Goal: Task Accomplishment & Management: Use online tool/utility

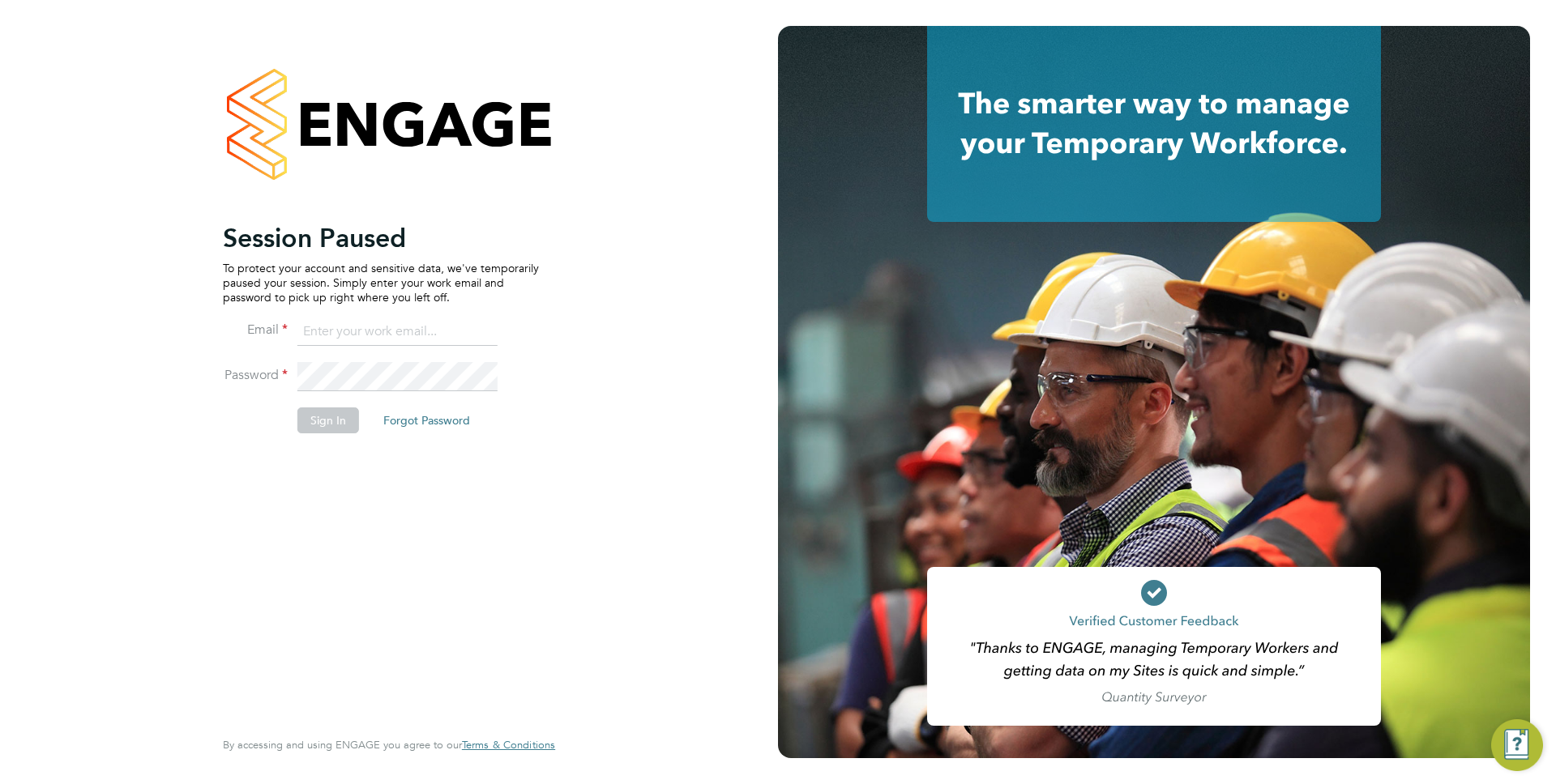
click at [372, 341] on input at bounding box center [397, 332] width 200 height 29
type input "anthony.perrin@evolve-talent.co.uk"
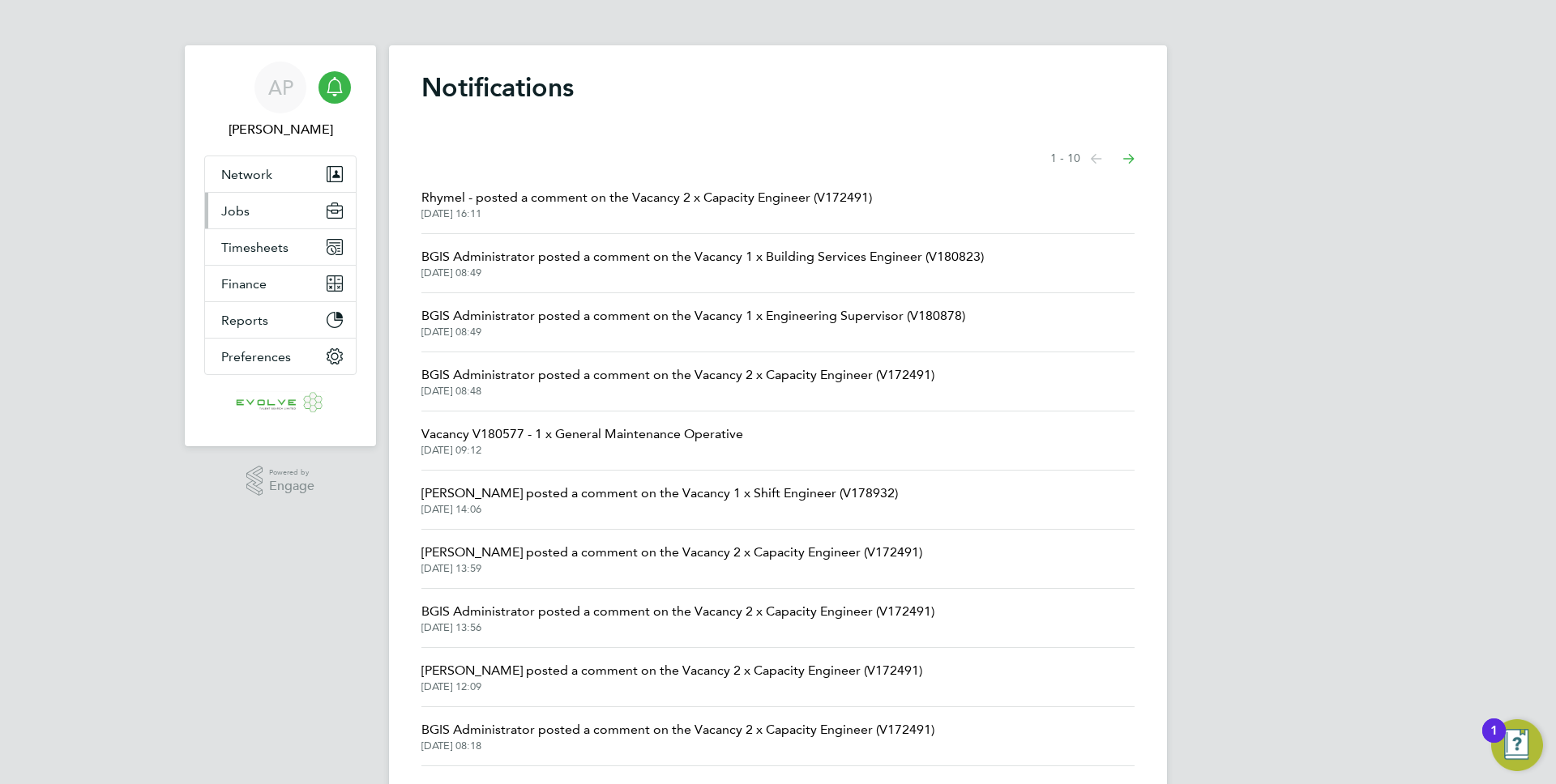
click at [276, 208] on button "Jobs" at bounding box center [281, 210] width 151 height 36
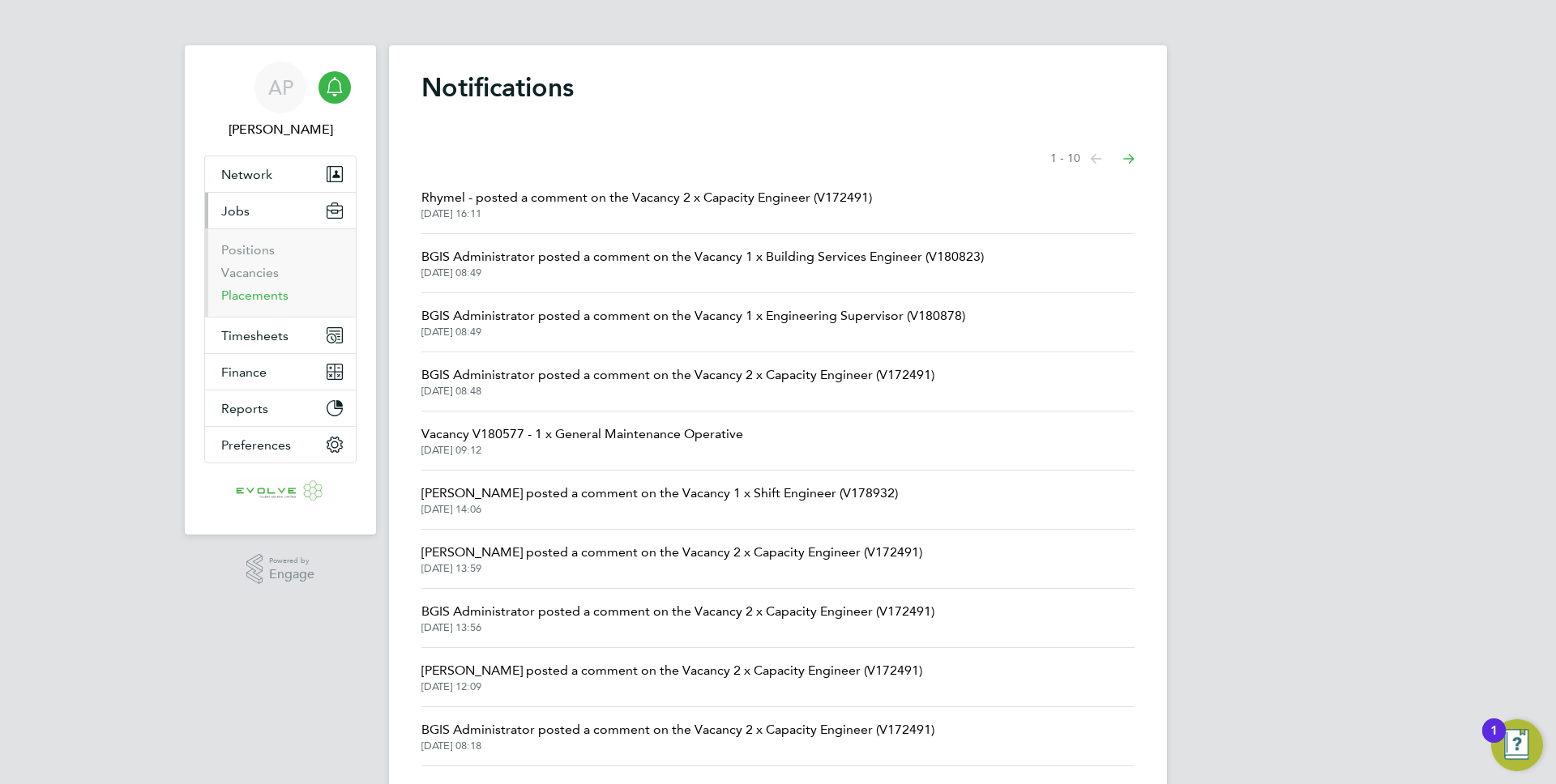
click at [267, 298] on link "Placements" at bounding box center [254, 294] width 67 height 16
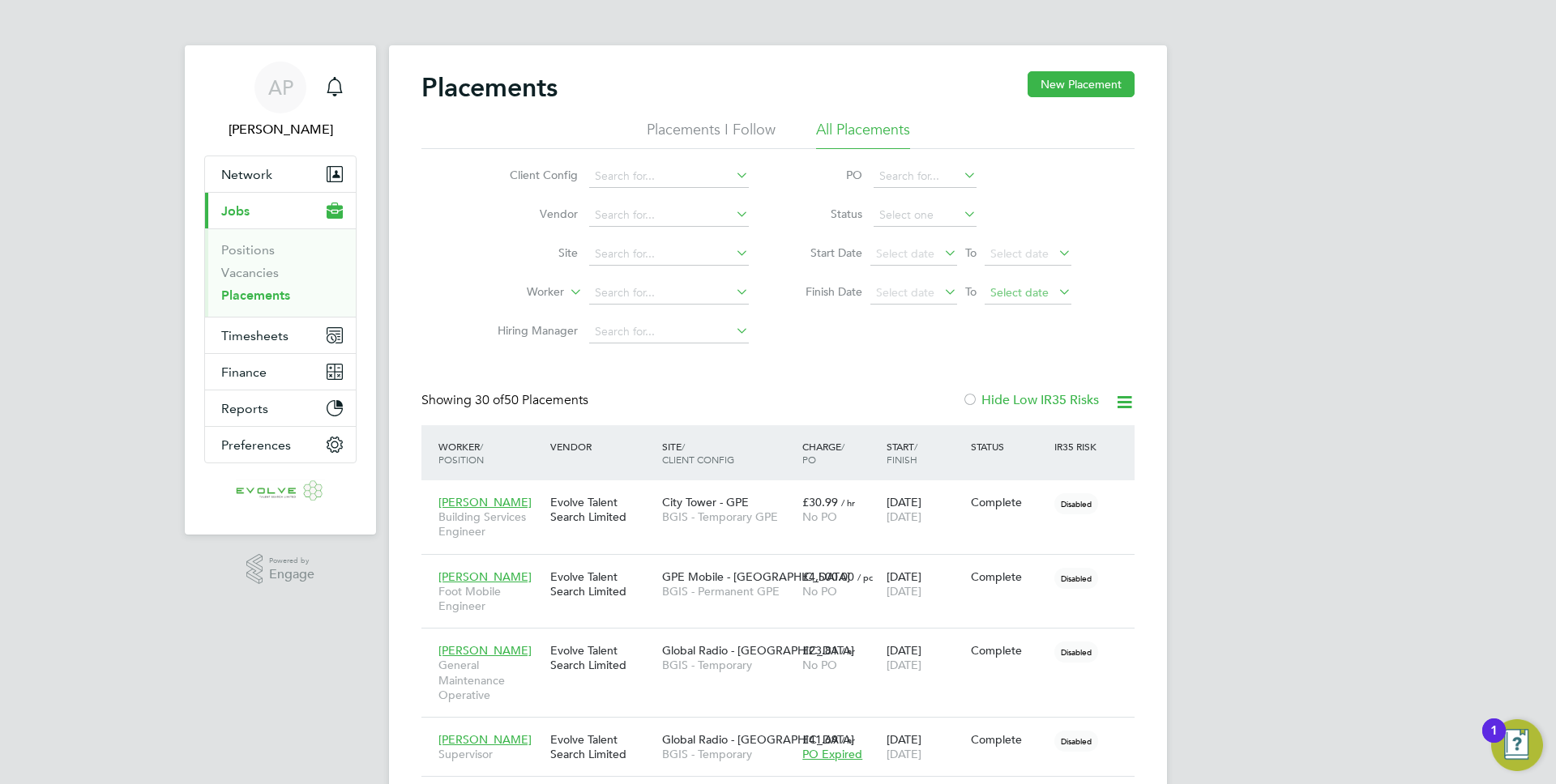
click at [1041, 300] on span "Select date" at bounding box center [1028, 294] width 87 height 22
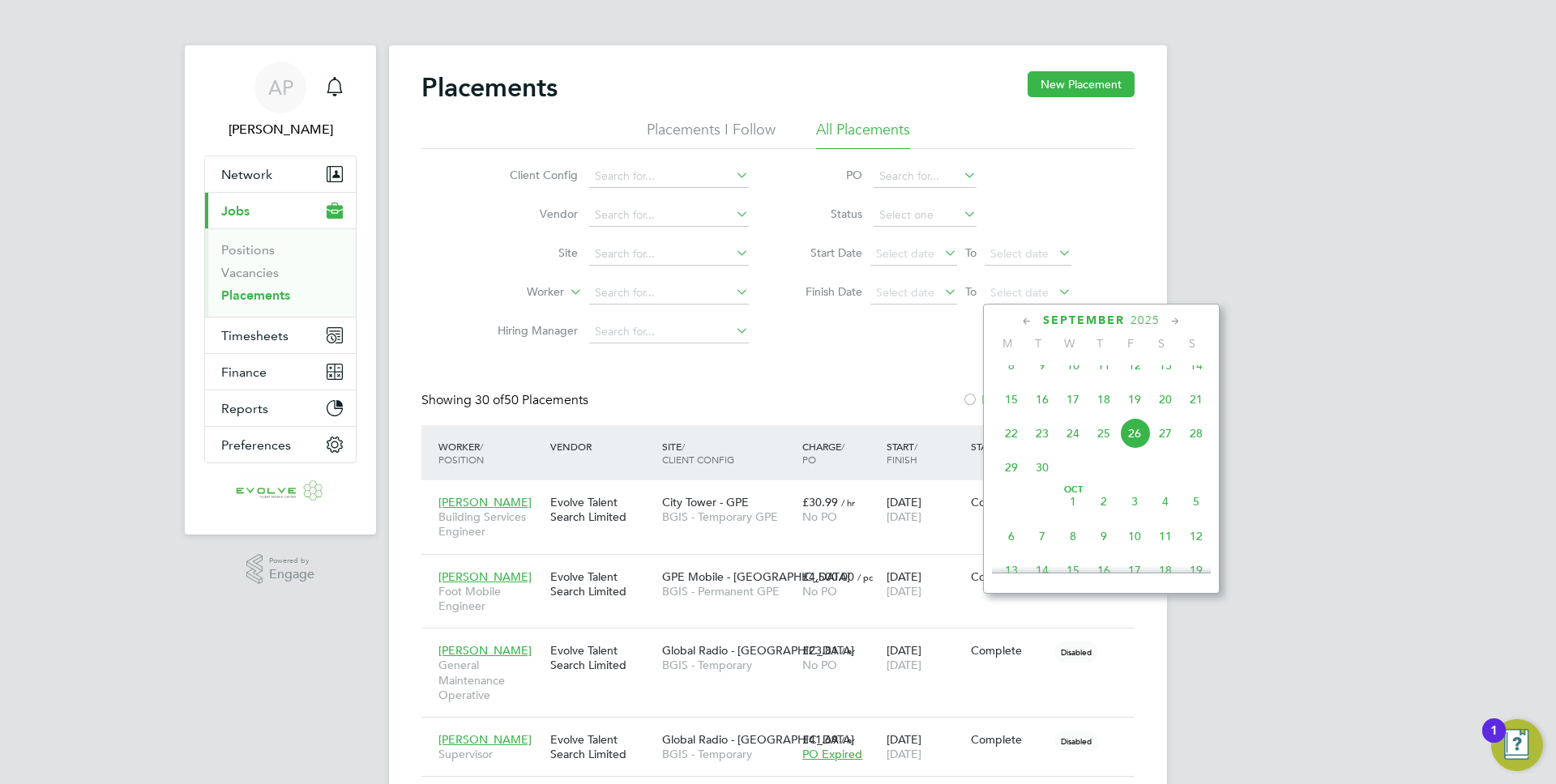
click at [1133, 511] on span "3" at bounding box center [1134, 501] width 30 height 30
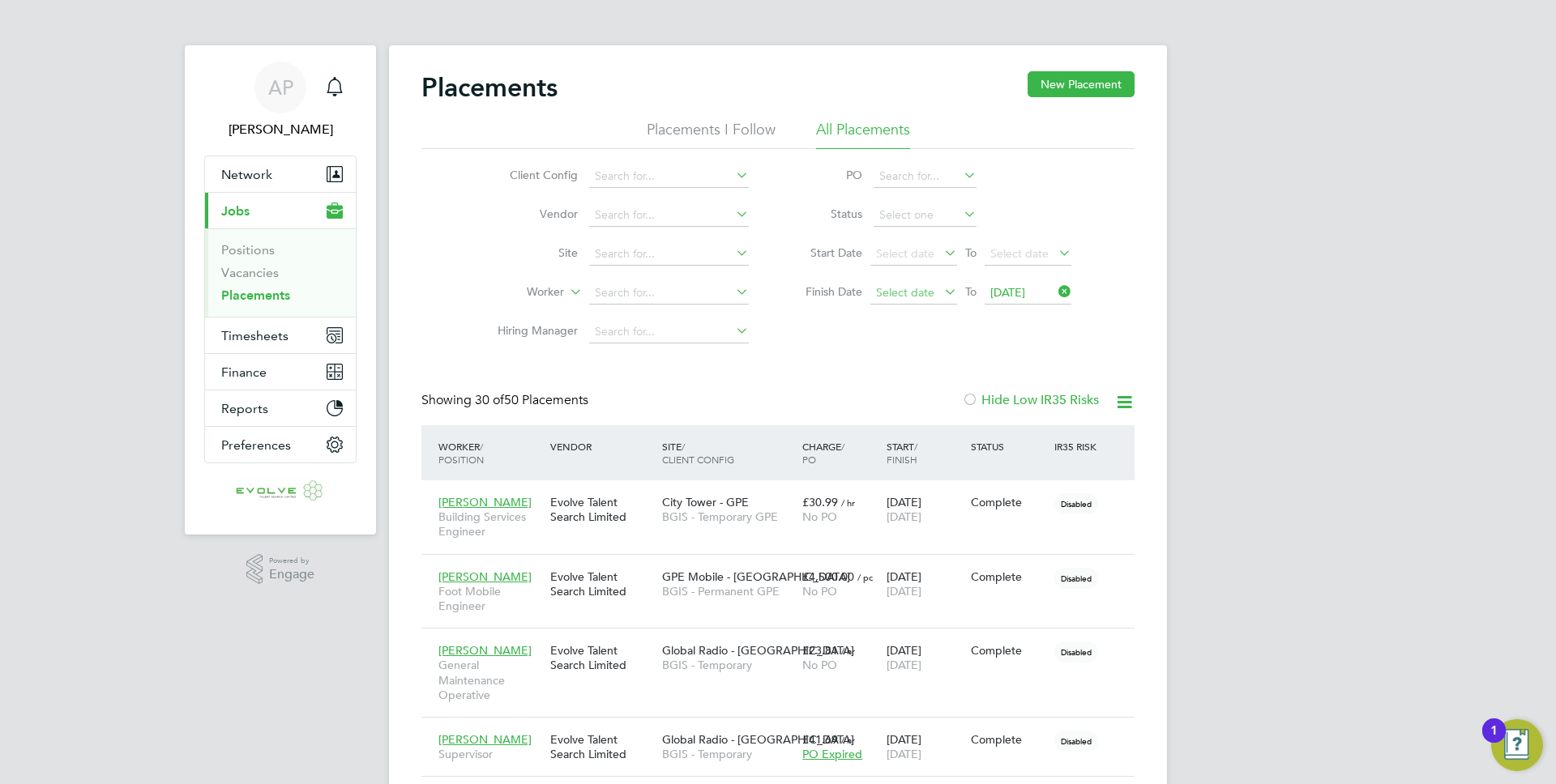
click at [909, 295] on span "Select date" at bounding box center [905, 293] width 58 height 15
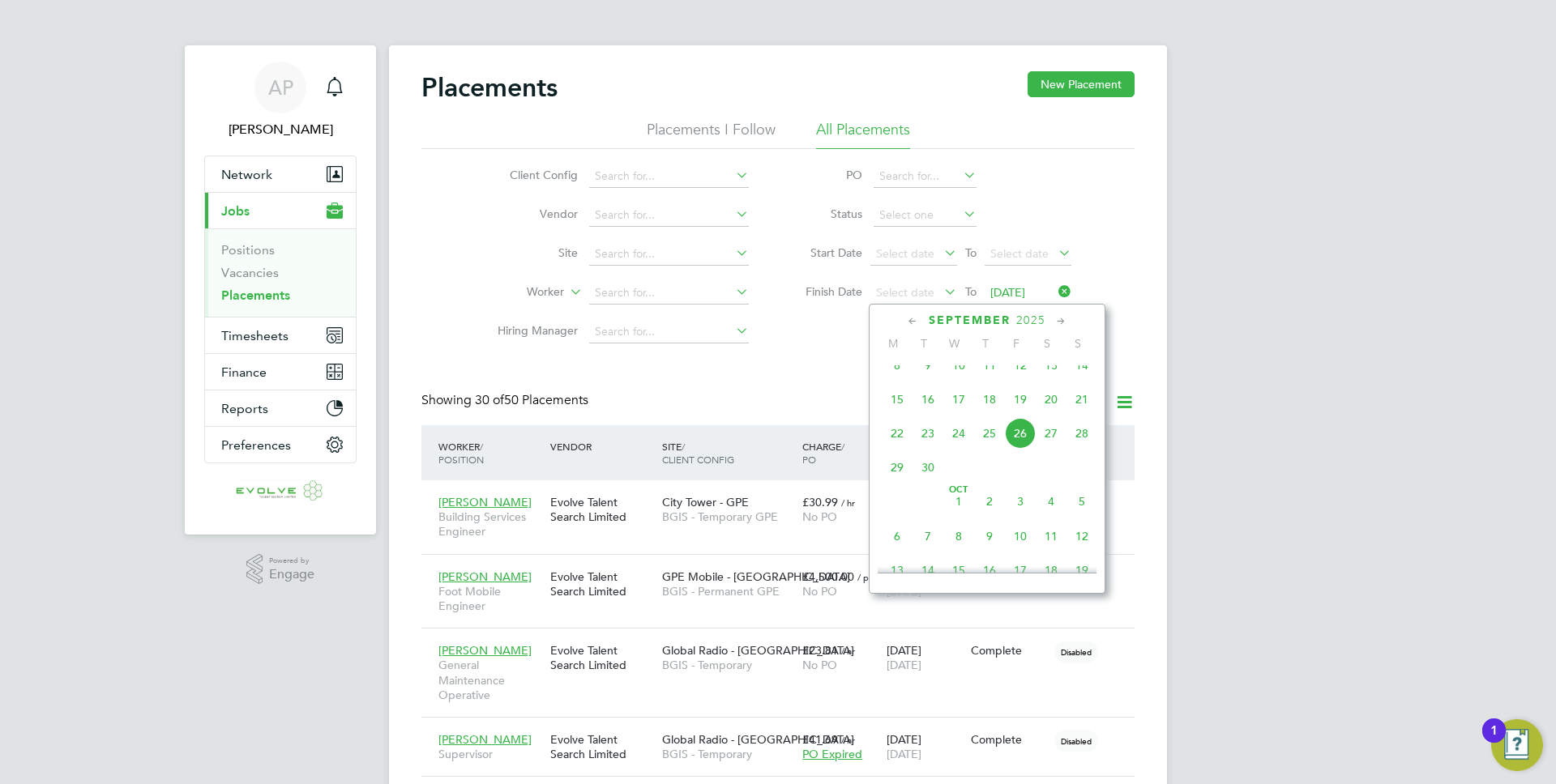
click at [1016, 517] on span "3" at bounding box center [1019, 501] width 30 height 30
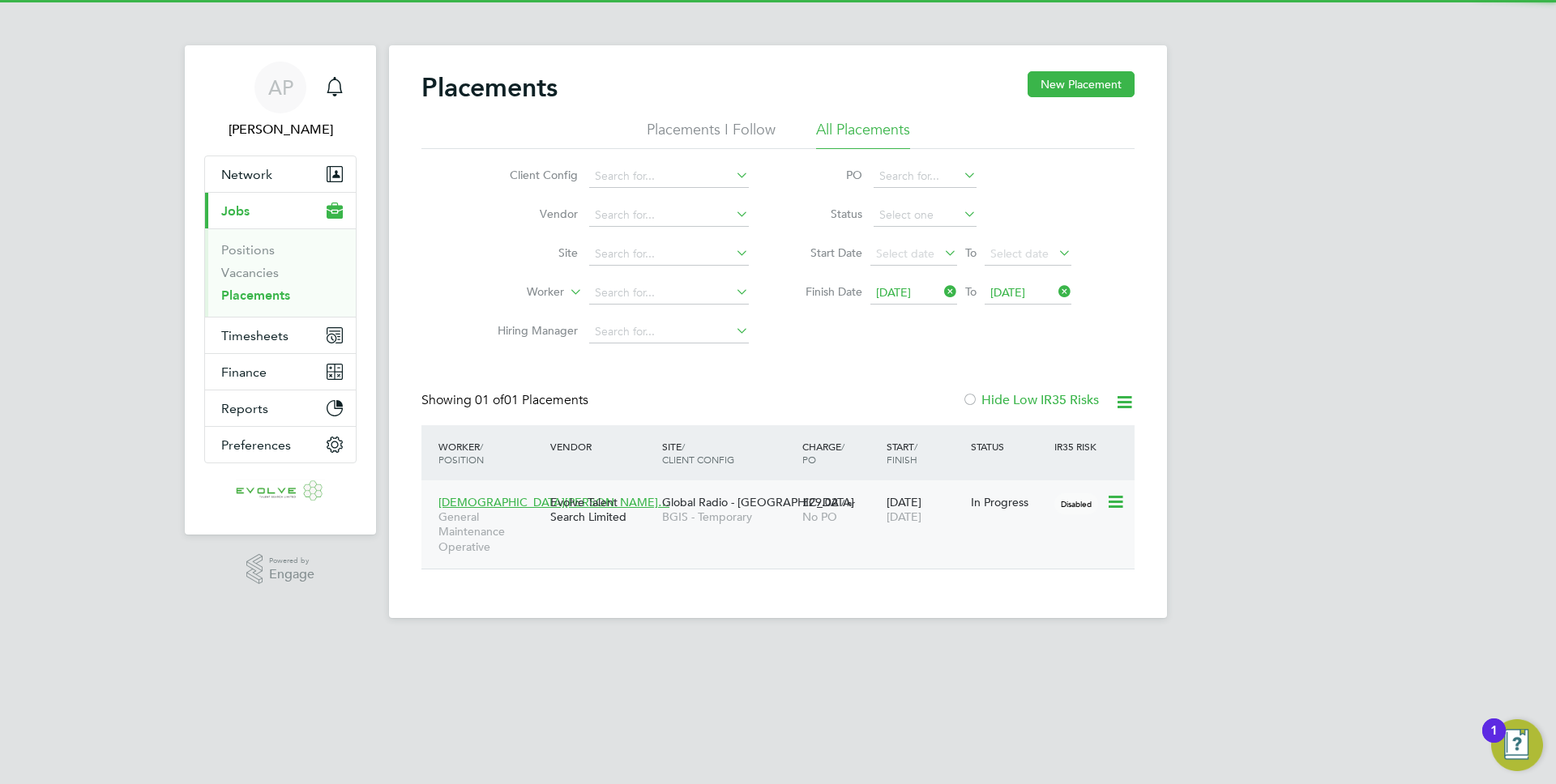
click at [707, 512] on span "BGIS - Temporary" at bounding box center [727, 517] width 132 height 15
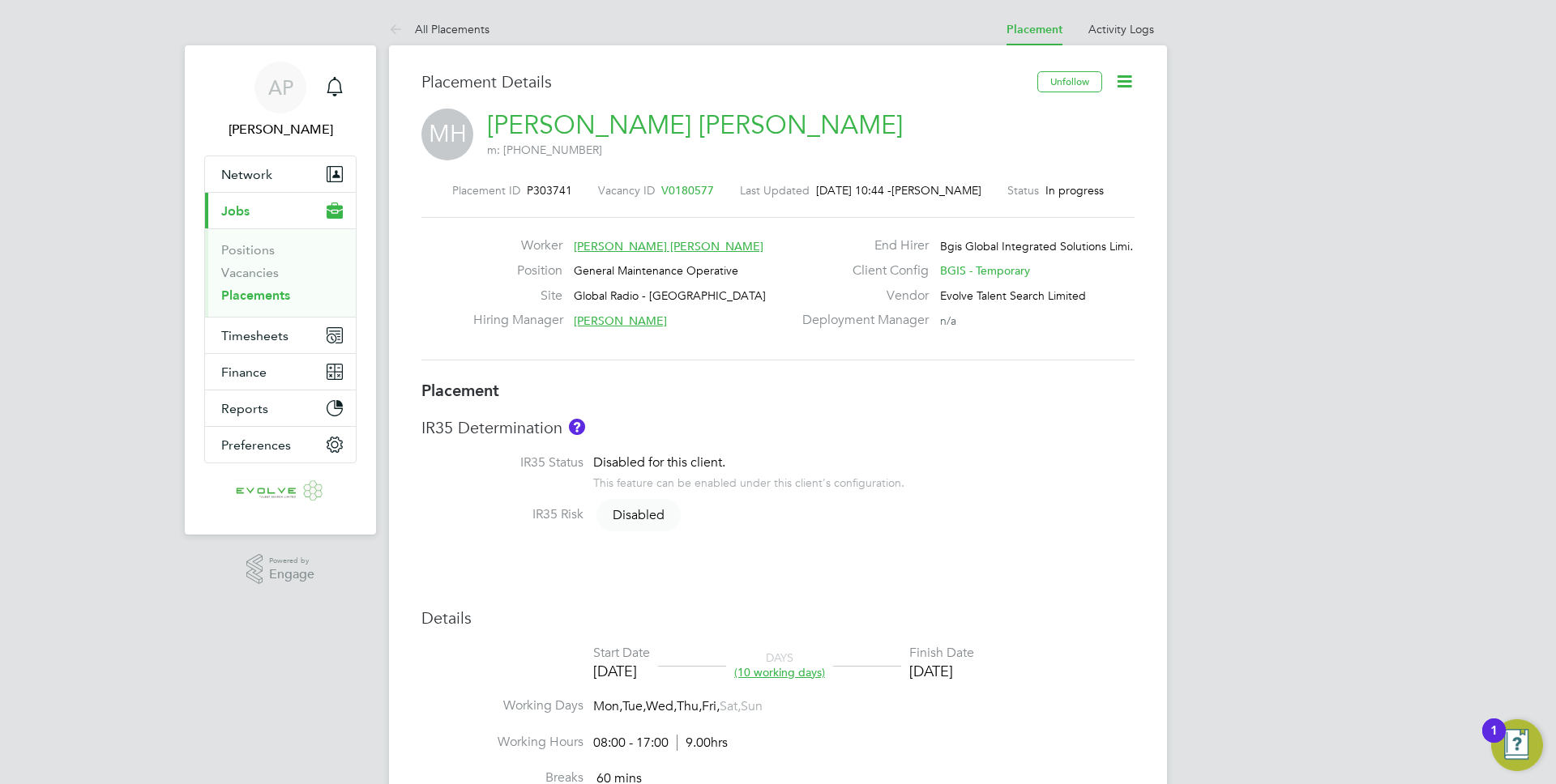
click at [547, 188] on span "P303741" at bounding box center [549, 190] width 45 height 15
copy span "P303741"
click at [651, 271] on span "General Maintenance Operative" at bounding box center [656, 271] width 165 height 15
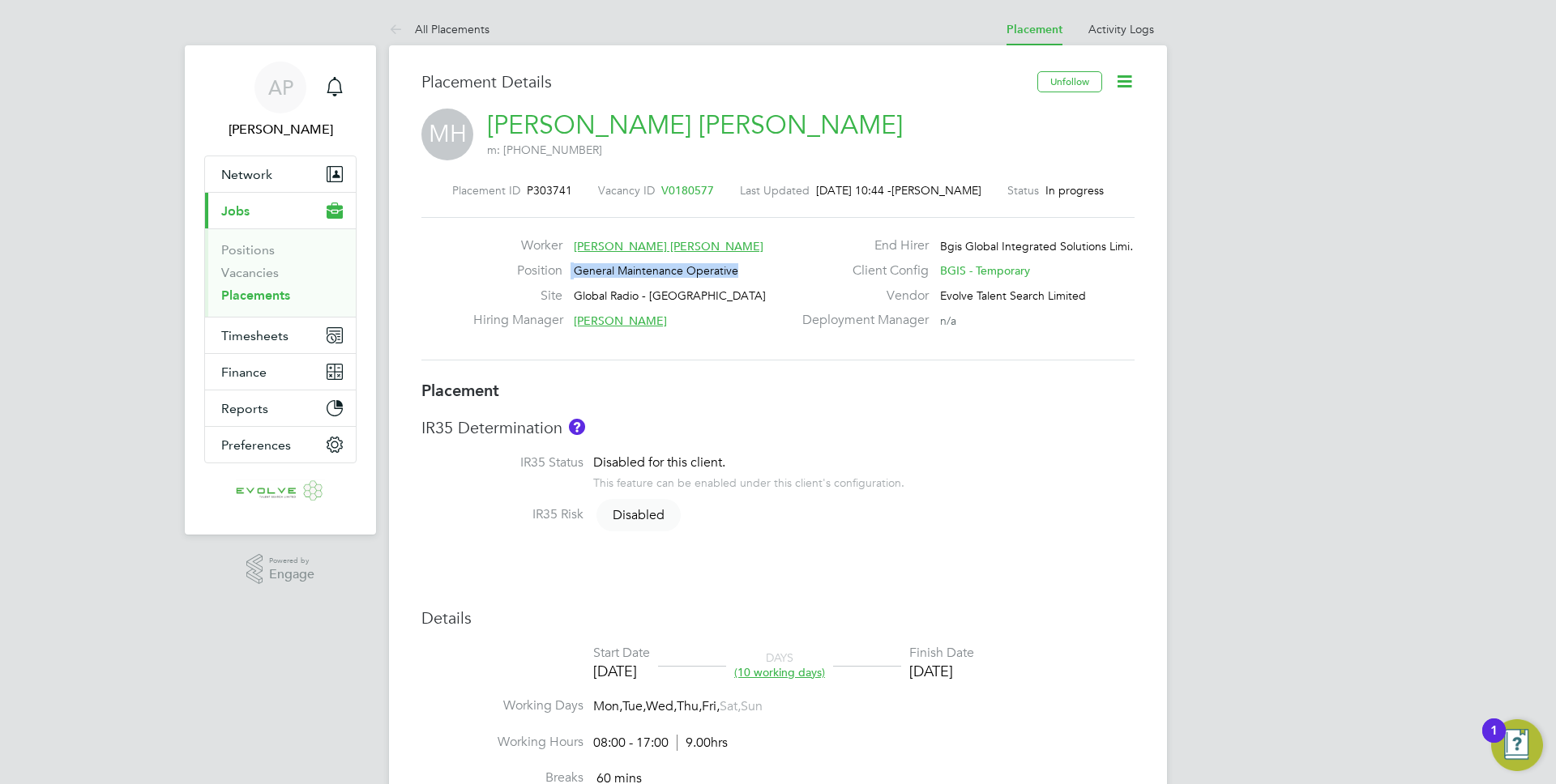
click at [651, 271] on span "General Maintenance Operative" at bounding box center [656, 271] width 165 height 15
copy div "General Maintenance Operative Site"
click at [822, 336] on div "Deployment Manager n/a" at bounding box center [967, 324] width 348 height 25
click at [687, 186] on span "V0180577" at bounding box center [687, 190] width 52 height 15
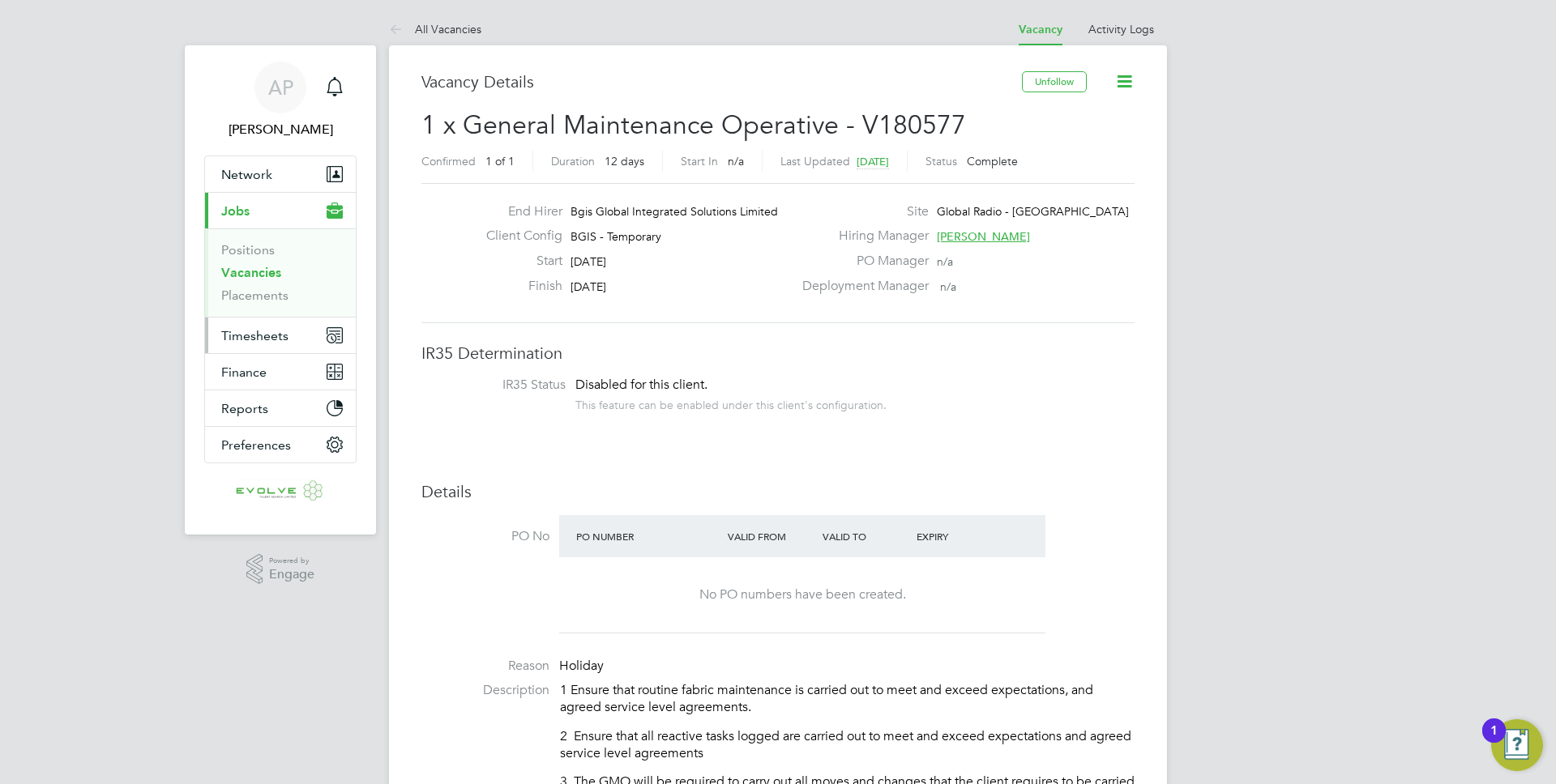
click at [251, 347] on button "Timesheets" at bounding box center [281, 335] width 151 height 36
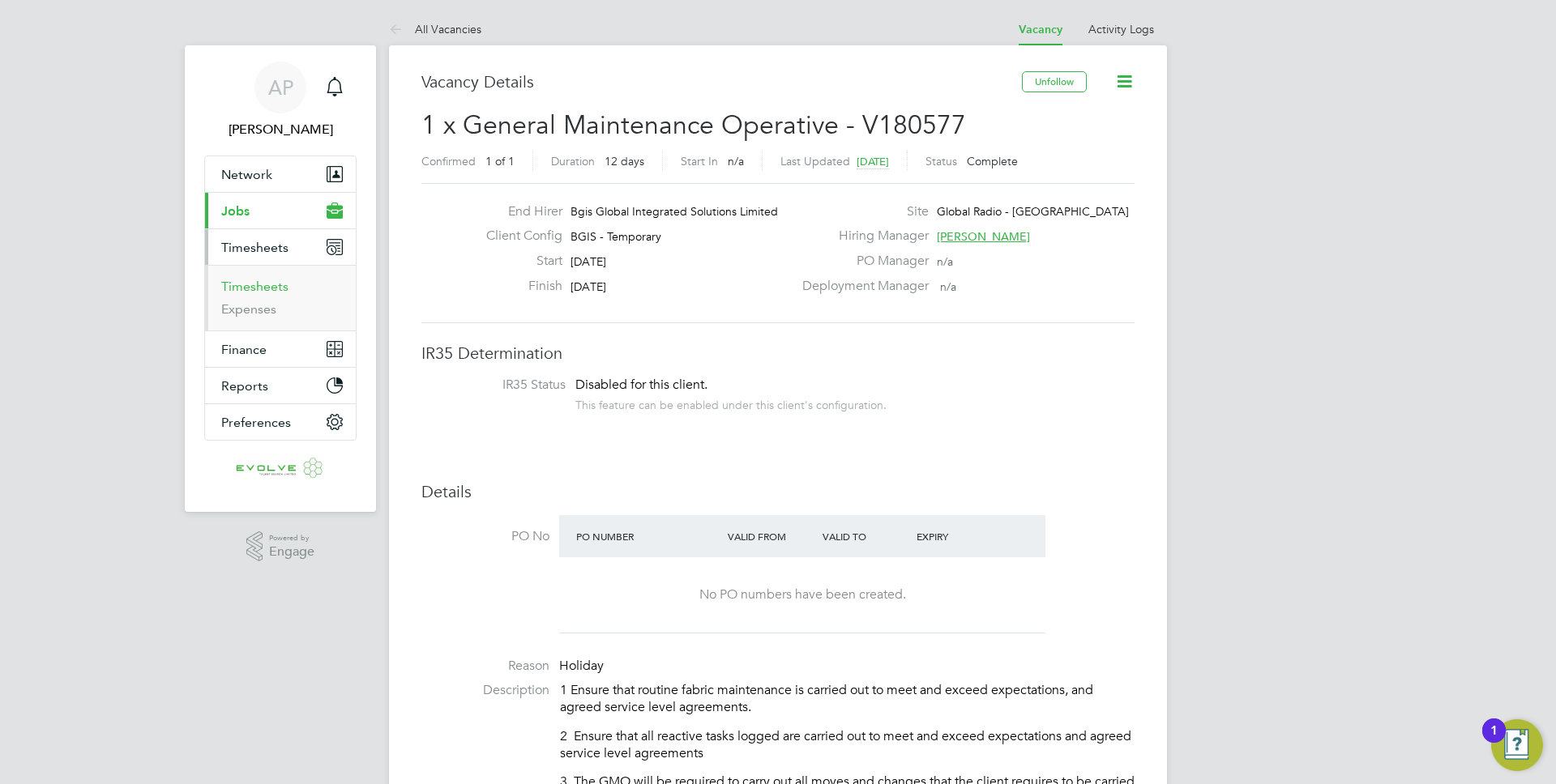
click at [273, 287] on link "Timesheets" at bounding box center [254, 286] width 67 height 16
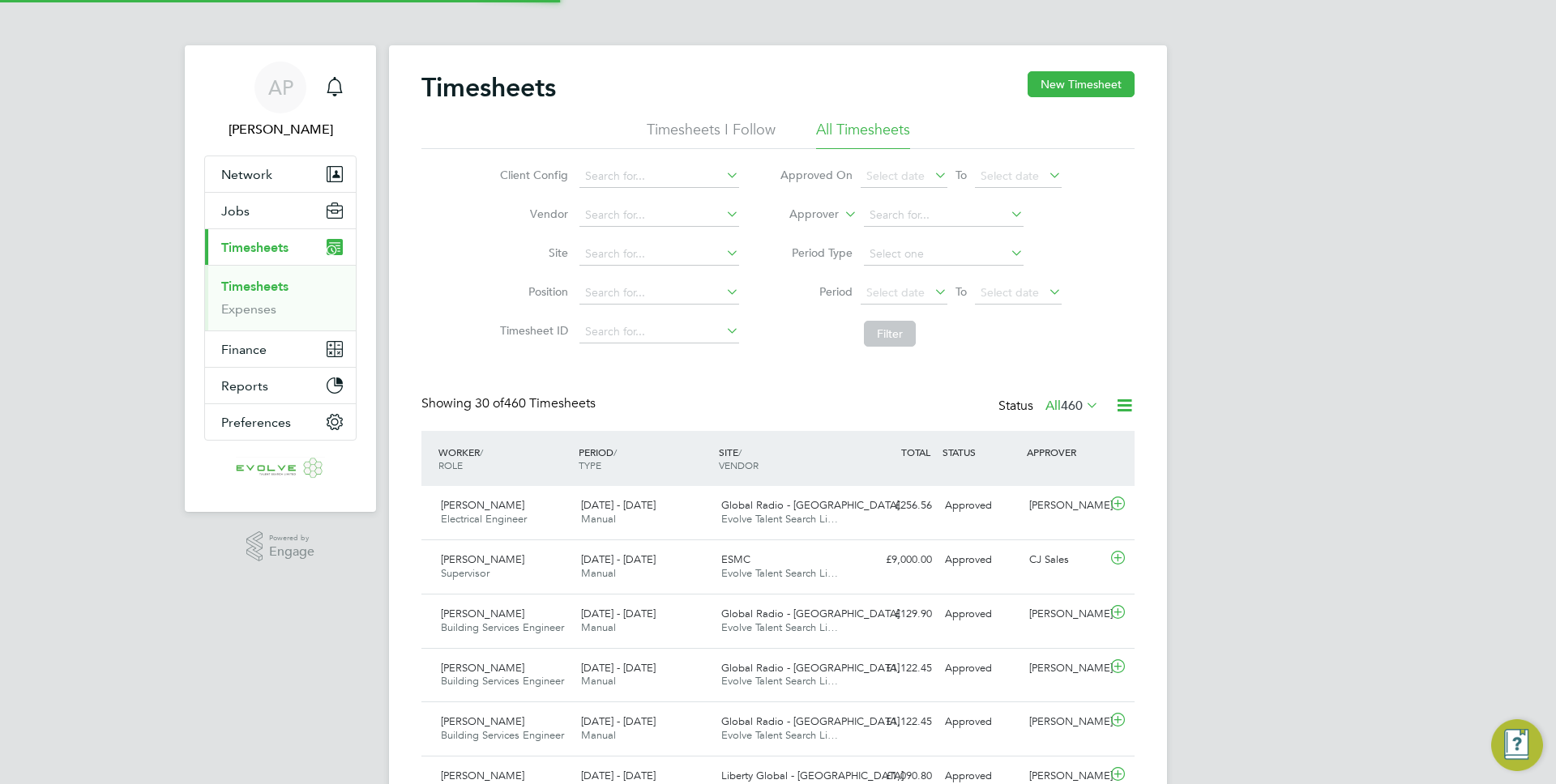
scroll to position [41, 141]
click at [703, 132] on li "Timesheets I Follow" at bounding box center [711, 134] width 129 height 29
click at [1070, 408] on span "443" at bounding box center [1072, 406] width 22 height 17
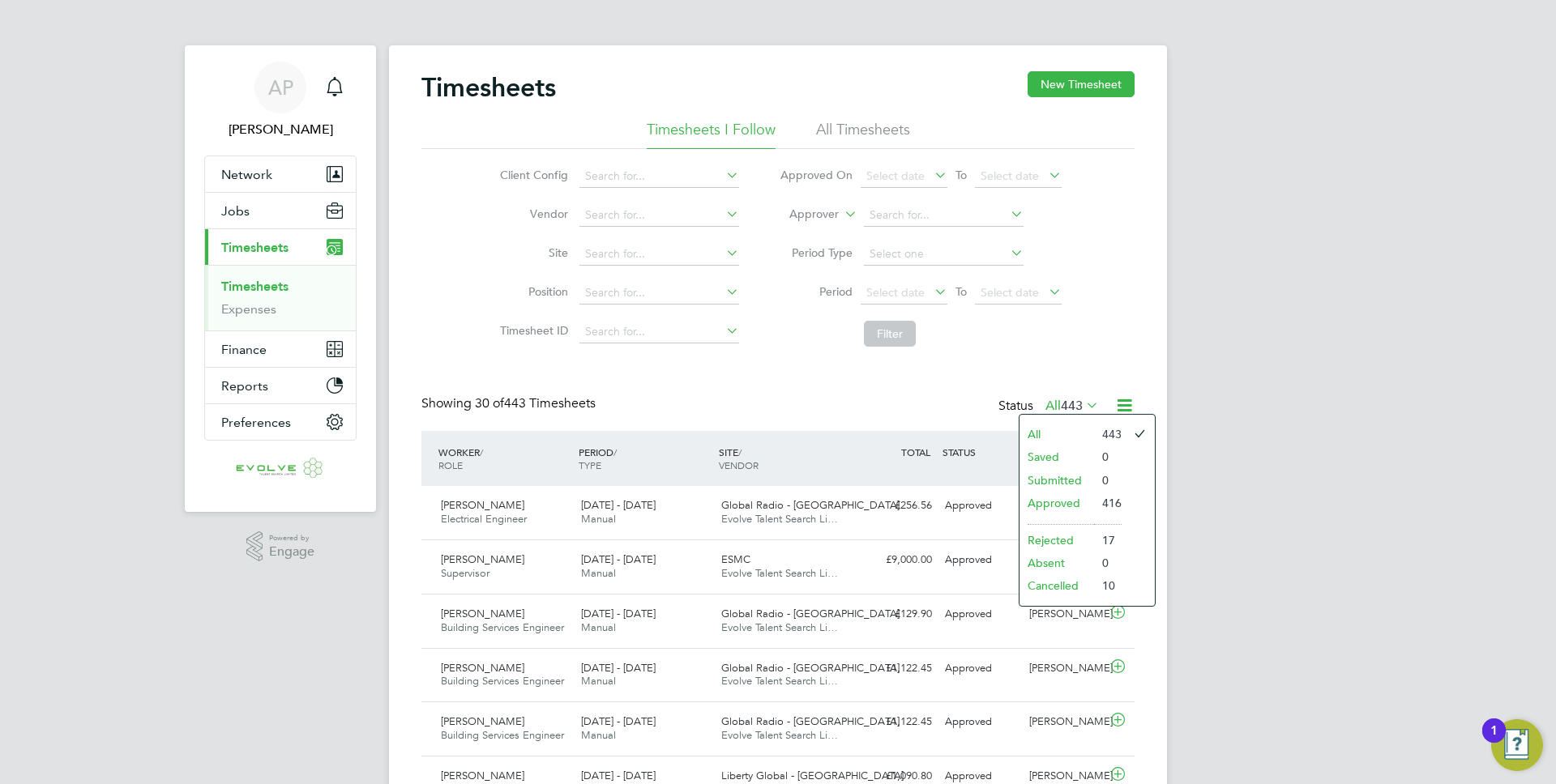
click at [1062, 483] on li "Submitted" at bounding box center [1056, 480] width 75 height 23
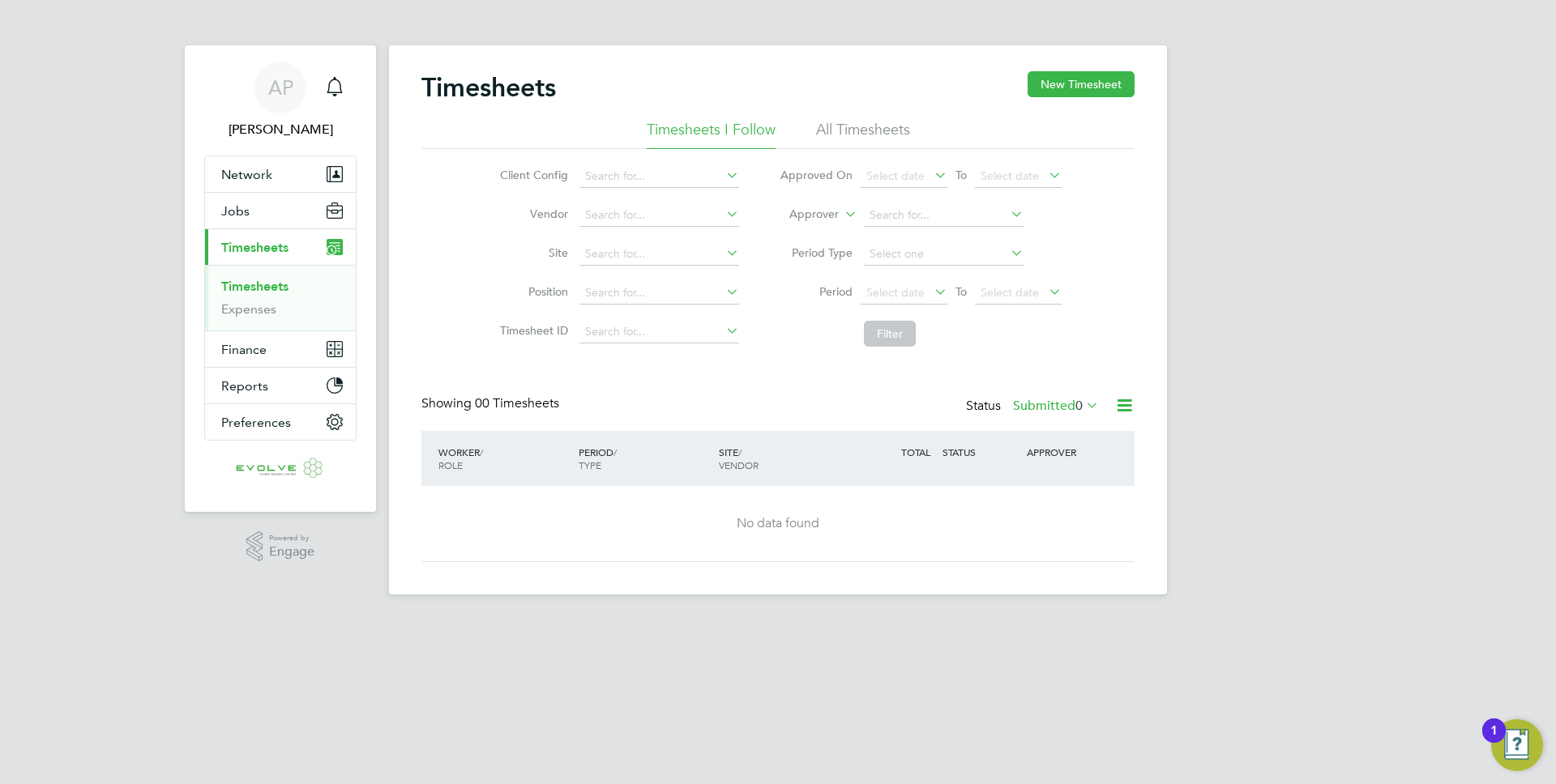
click at [857, 111] on div "Timesheets New Timesheet" at bounding box center [778, 95] width 714 height 49
click at [849, 125] on li "All Timesheets" at bounding box center [863, 134] width 94 height 29
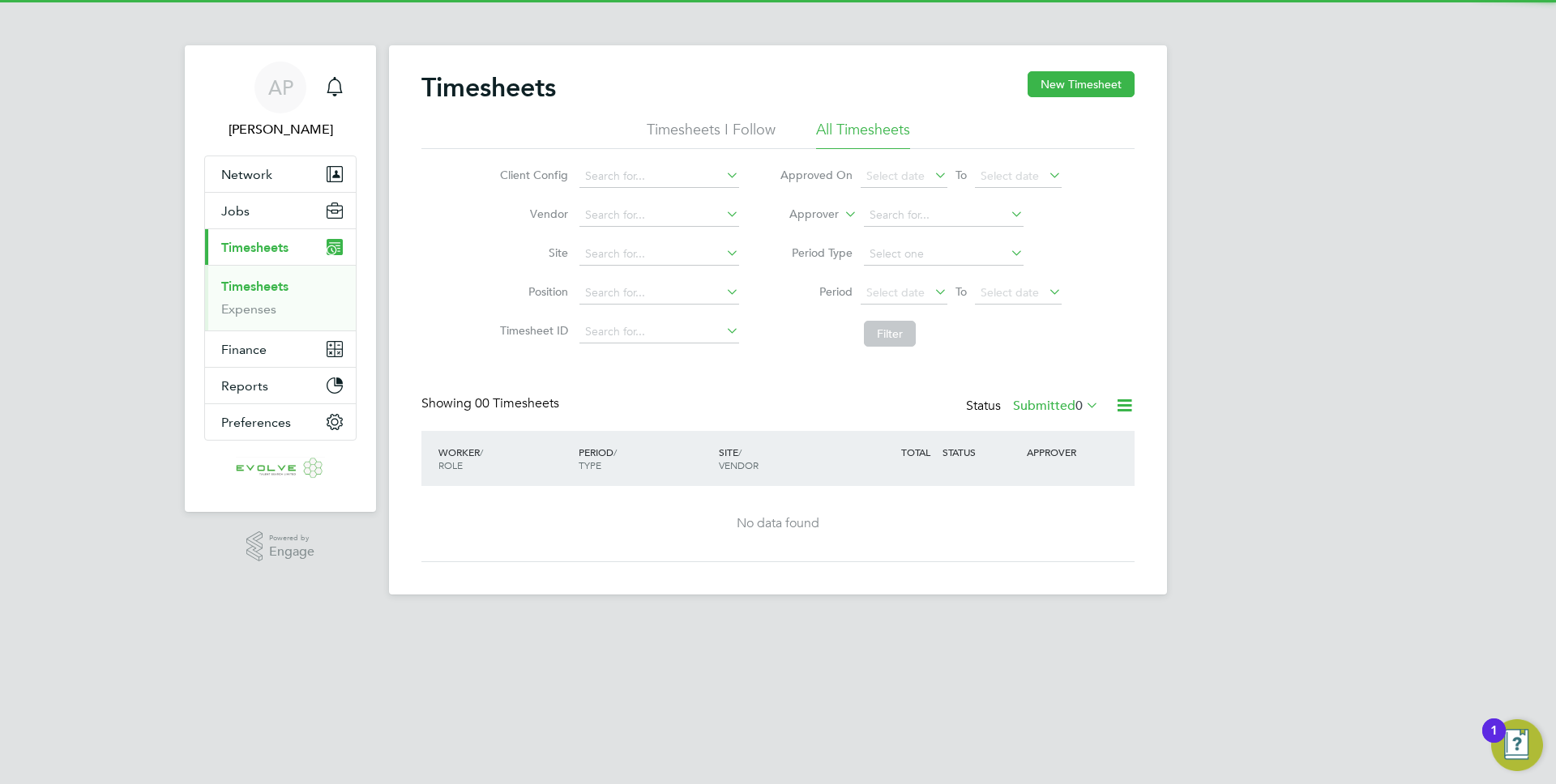
click at [714, 127] on li "Timesheets I Follow" at bounding box center [711, 134] width 129 height 29
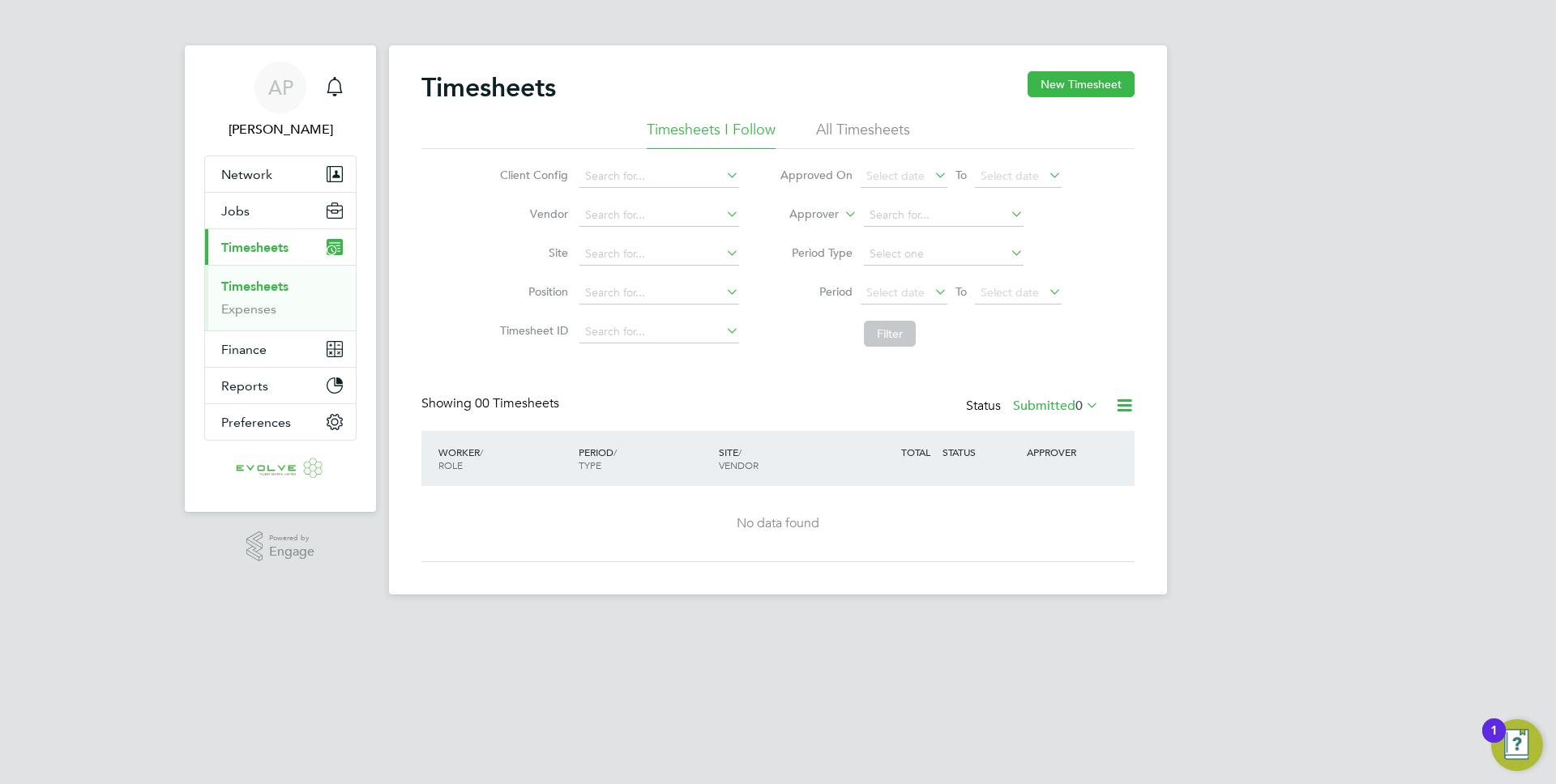
click at [840, 103] on div "Timesheets New Timesheet" at bounding box center [778, 95] width 714 height 49
click at [835, 130] on li "All Timesheets" at bounding box center [863, 134] width 94 height 29
click at [1037, 402] on label "Submitted 0" at bounding box center [1055, 406] width 86 height 17
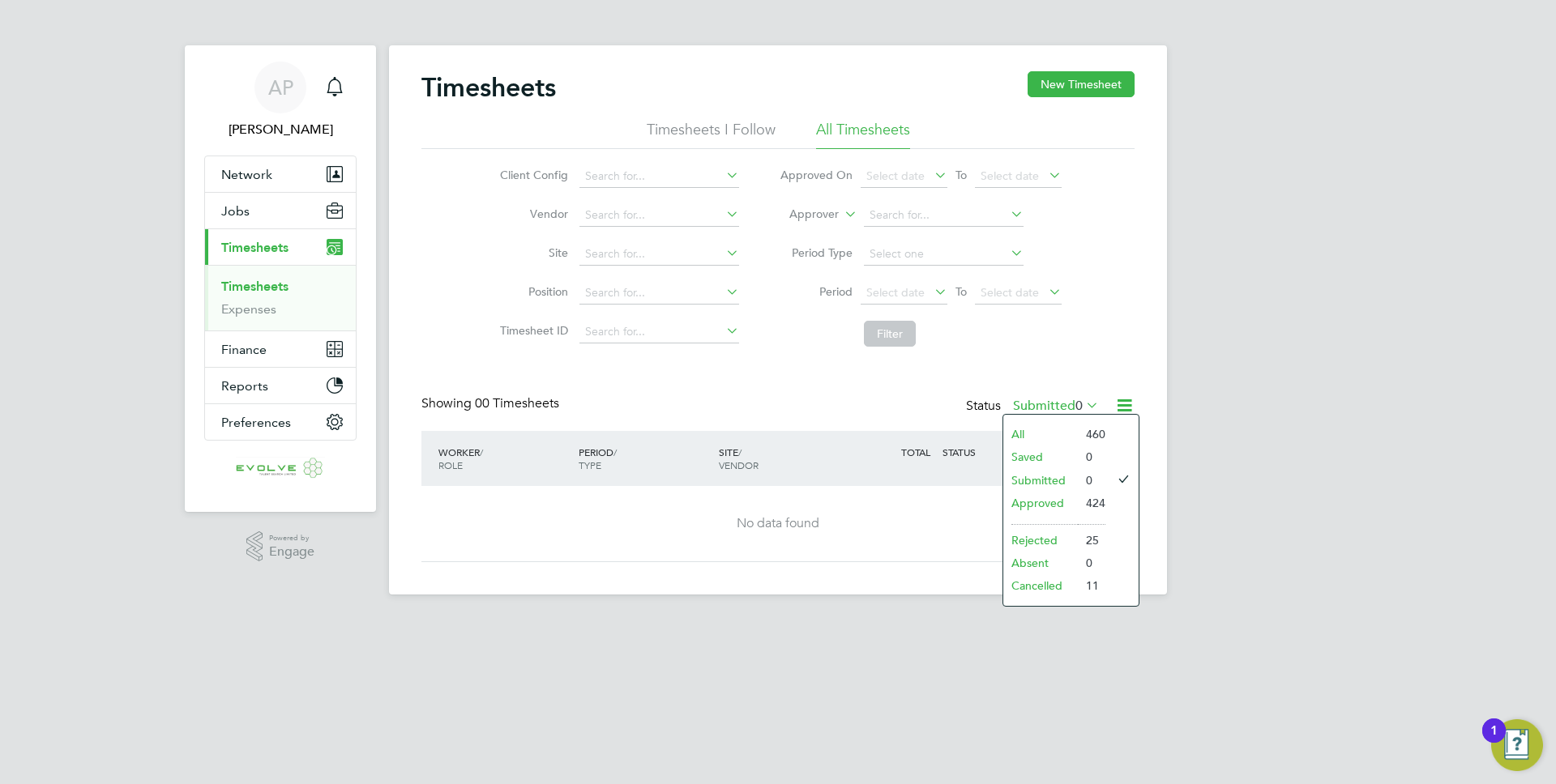
click at [703, 137] on li "Timesheets I Follow" at bounding box center [711, 134] width 129 height 29
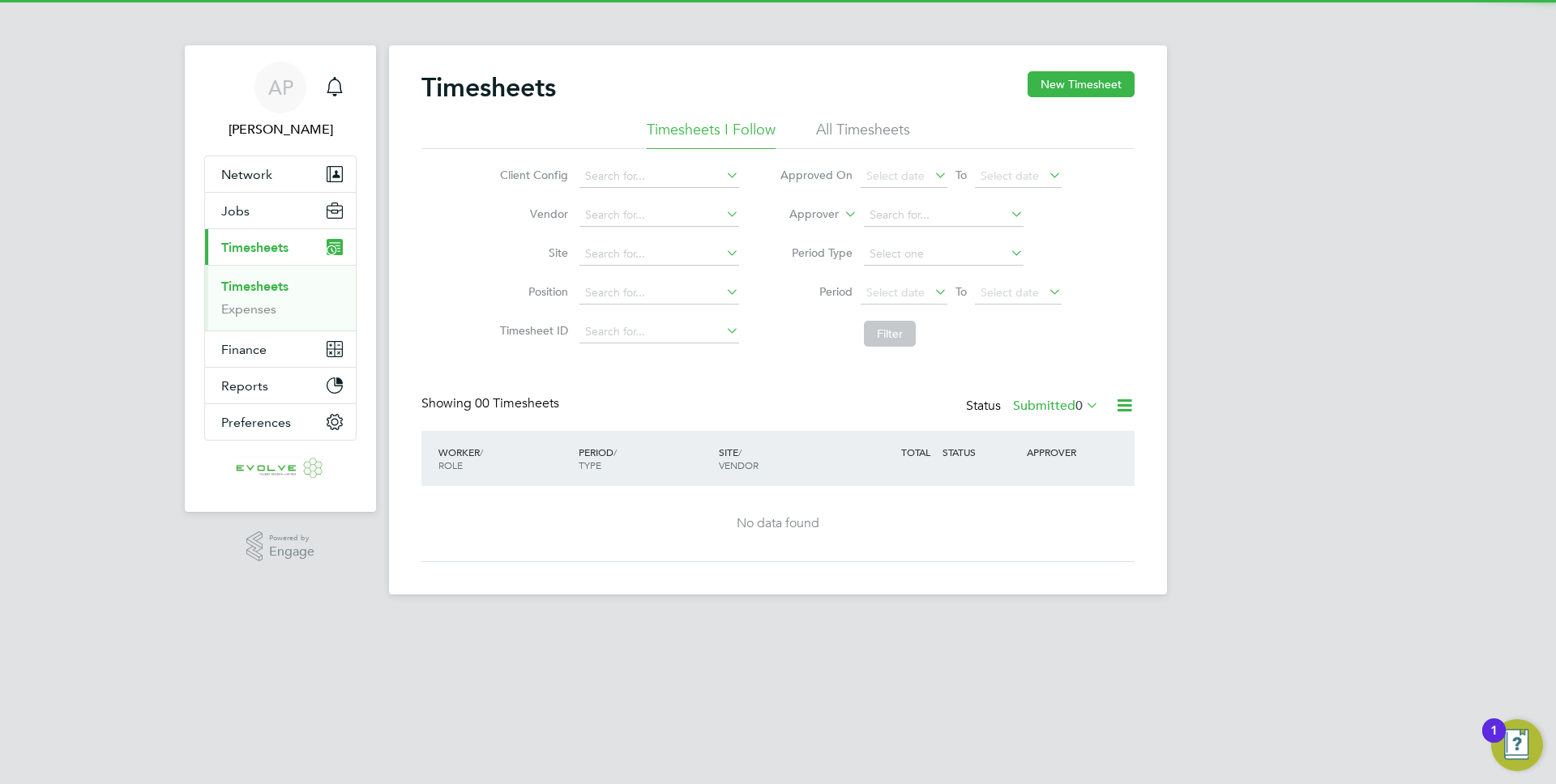
click at [1131, 53] on div "Timesheets New Timesheet Timesheets I Follow All Timesheets Client Config Vendo…" at bounding box center [778, 319] width 778 height 549
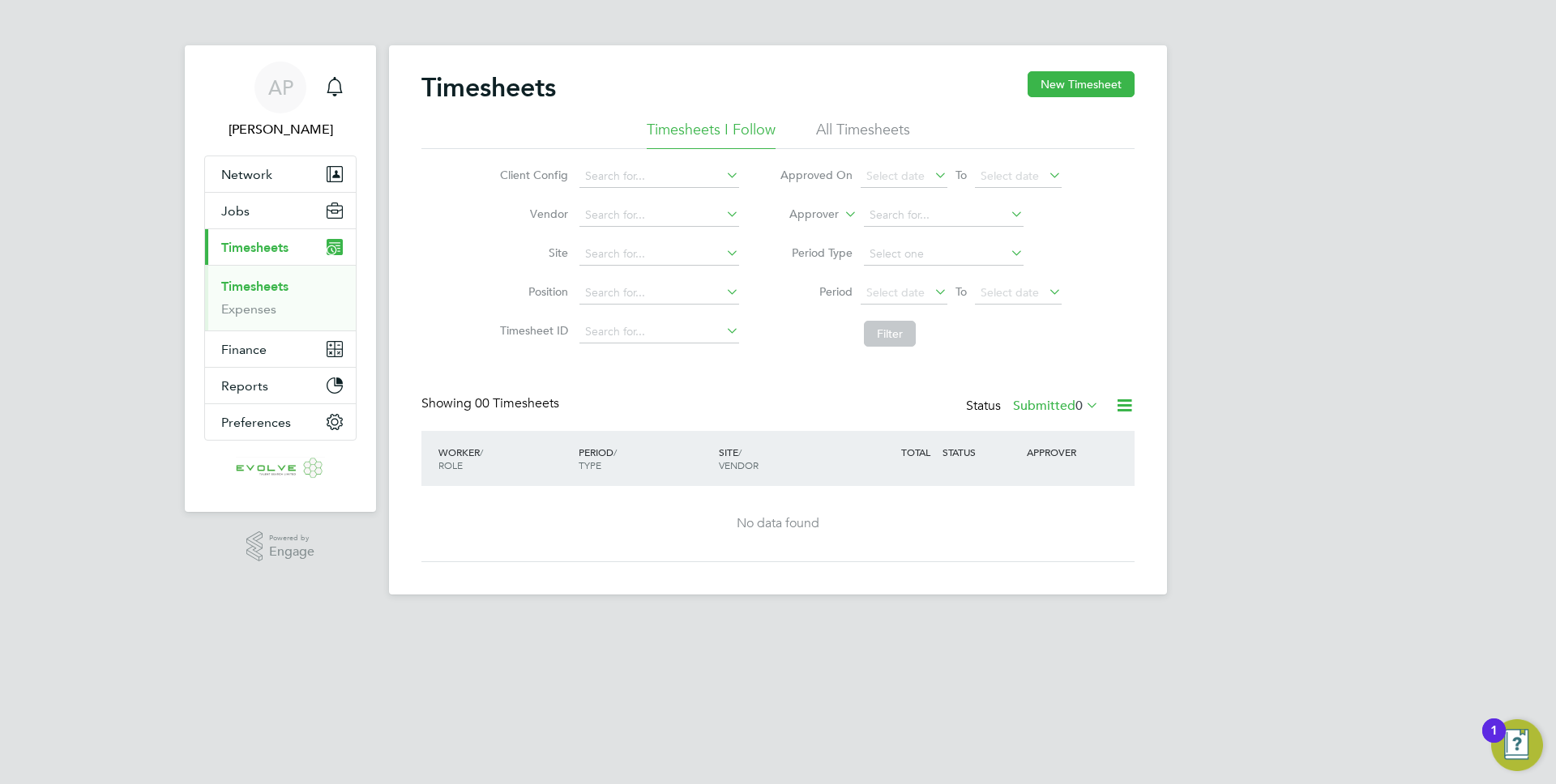
click at [1101, 69] on div "Timesheets New Timesheet Timesheets I Follow All Timesheets Client Config Vendo…" at bounding box center [778, 319] width 778 height 549
click at [1086, 82] on button "New Timesheet" at bounding box center [1081, 84] width 107 height 26
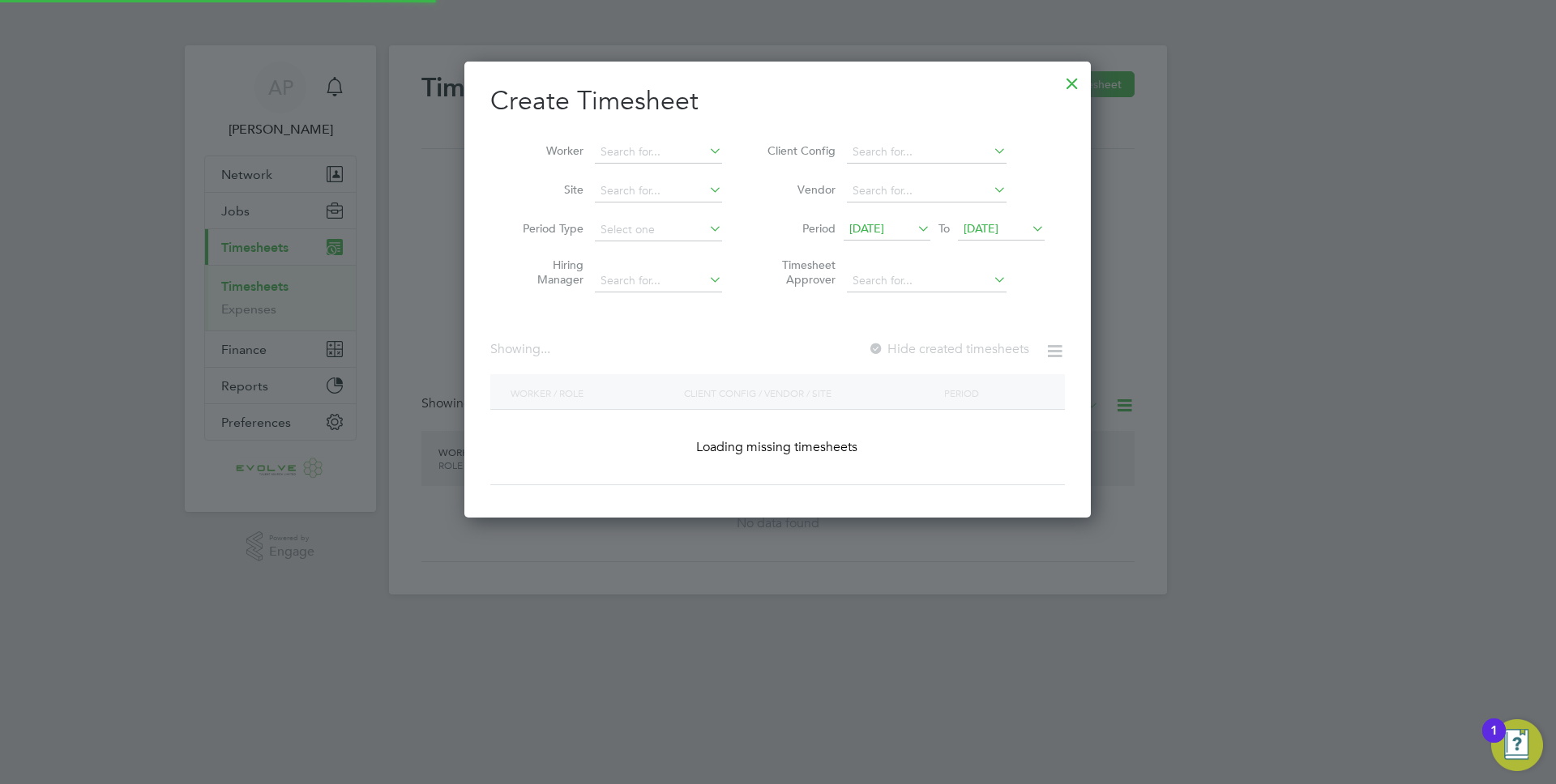
scroll to position [8, 8]
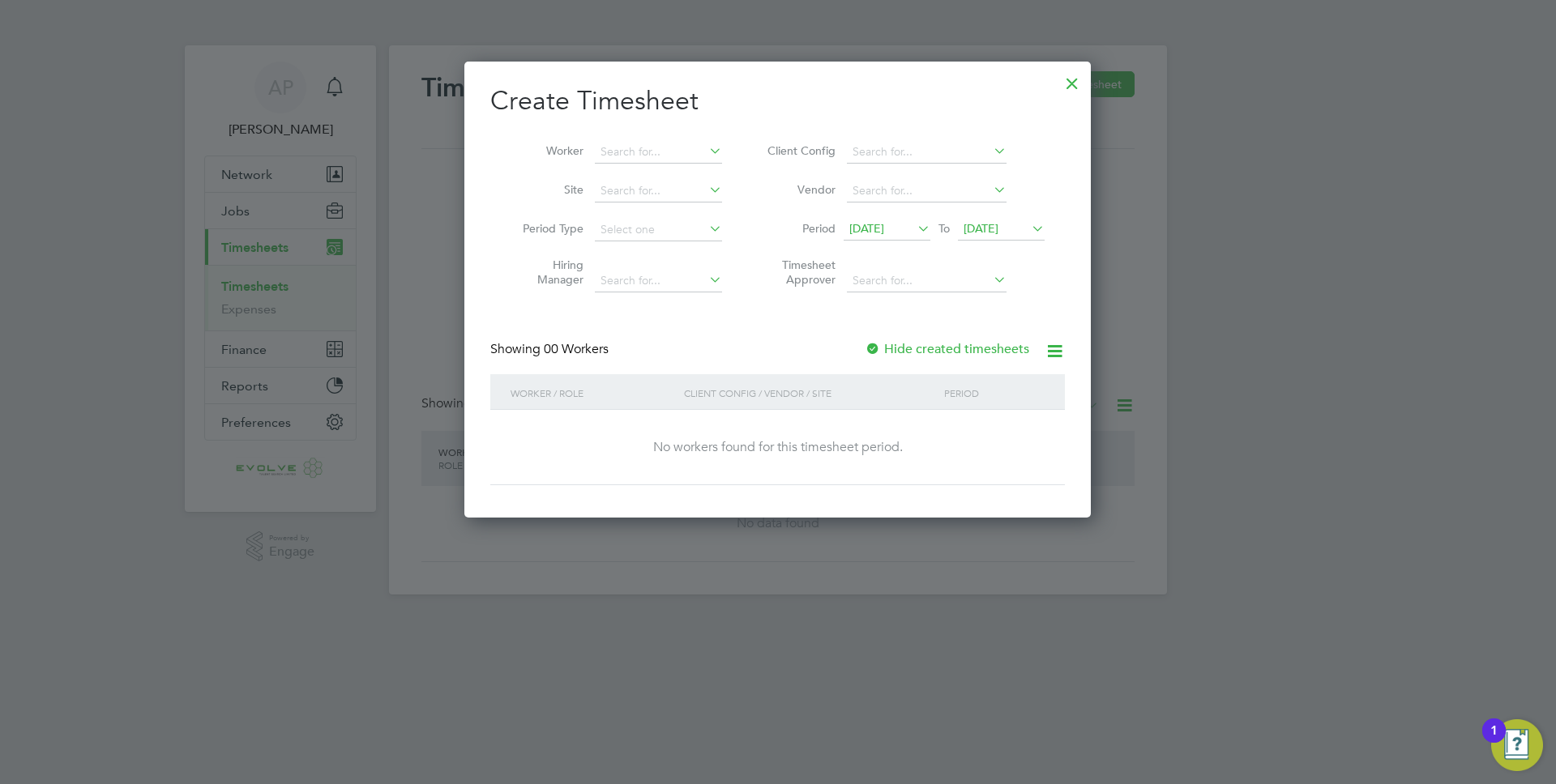
click at [878, 226] on span "[DATE]" at bounding box center [866, 228] width 35 height 15
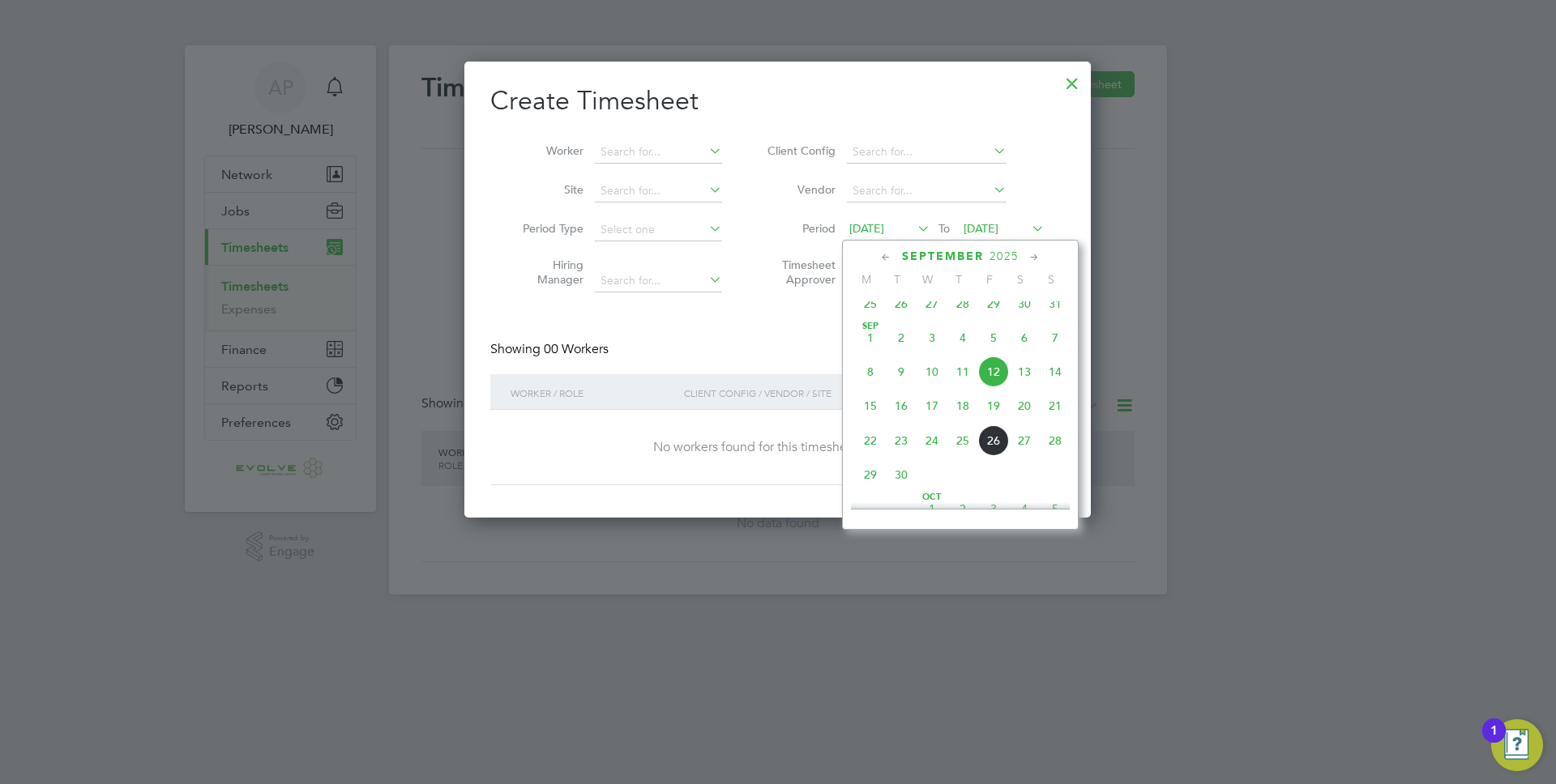
click at [1020, 421] on span "20" at bounding box center [1024, 405] width 30 height 30
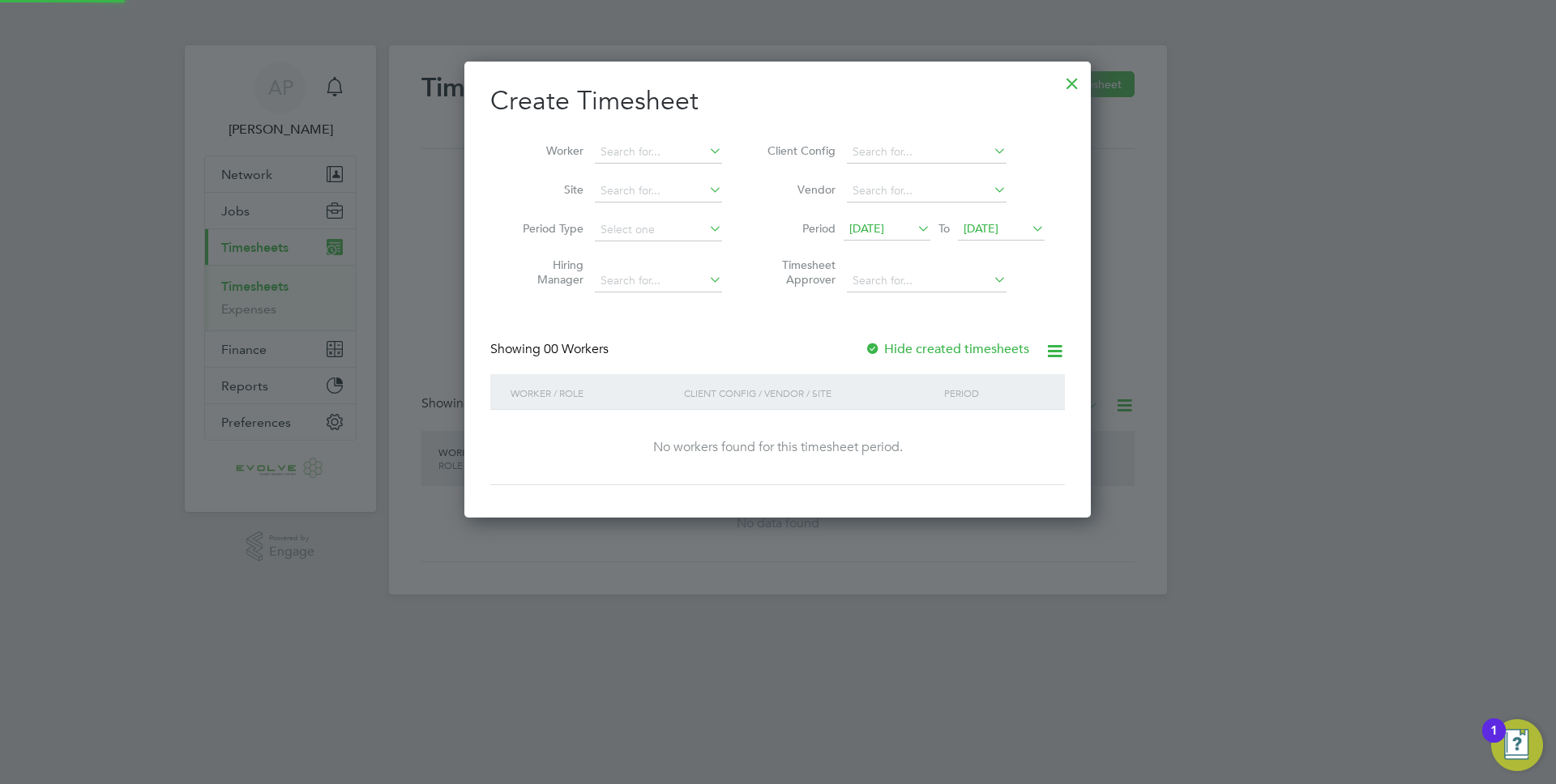
scroll to position [456, 627]
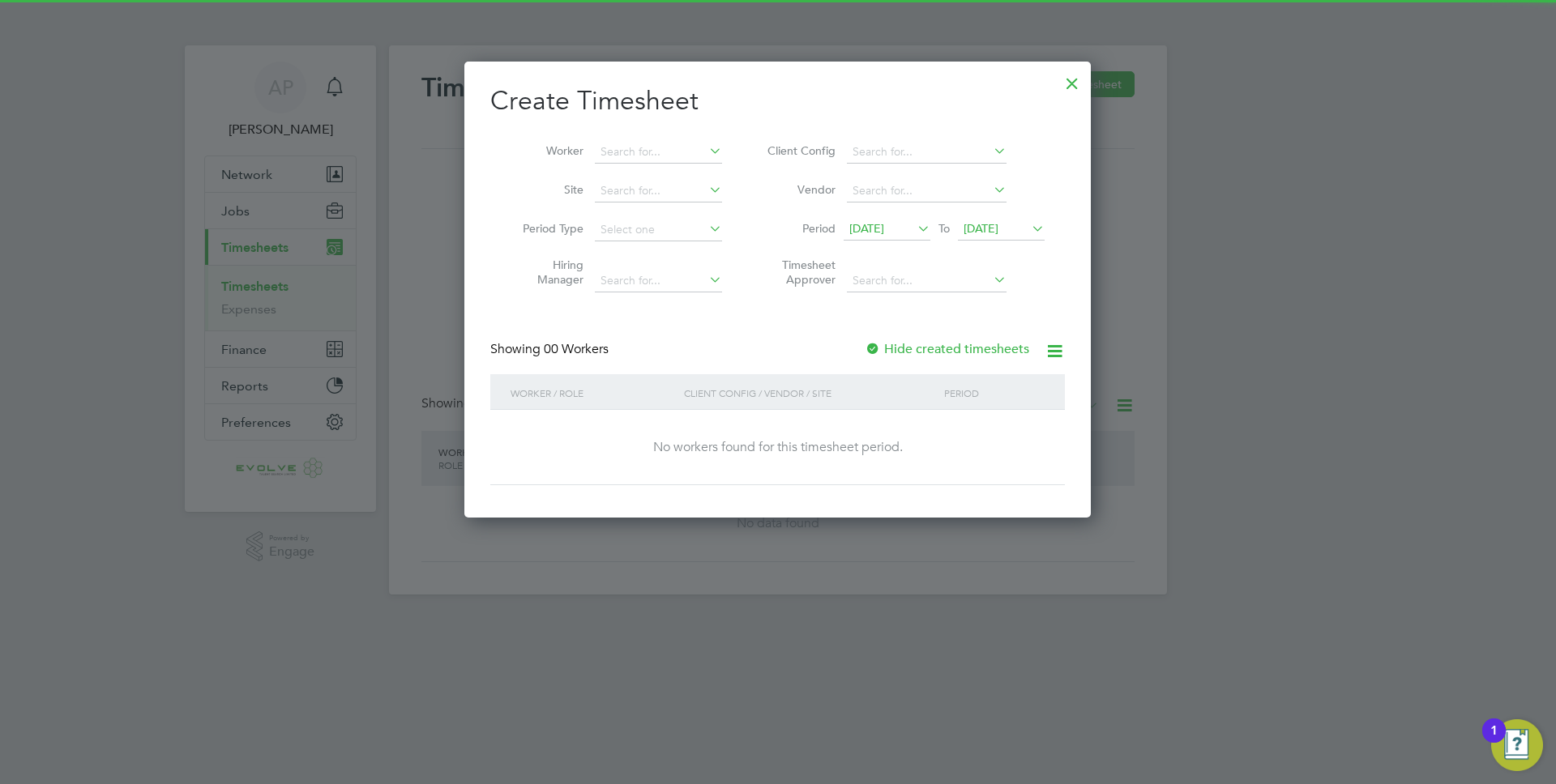
click at [992, 225] on span "[DATE]" at bounding box center [981, 228] width 35 height 15
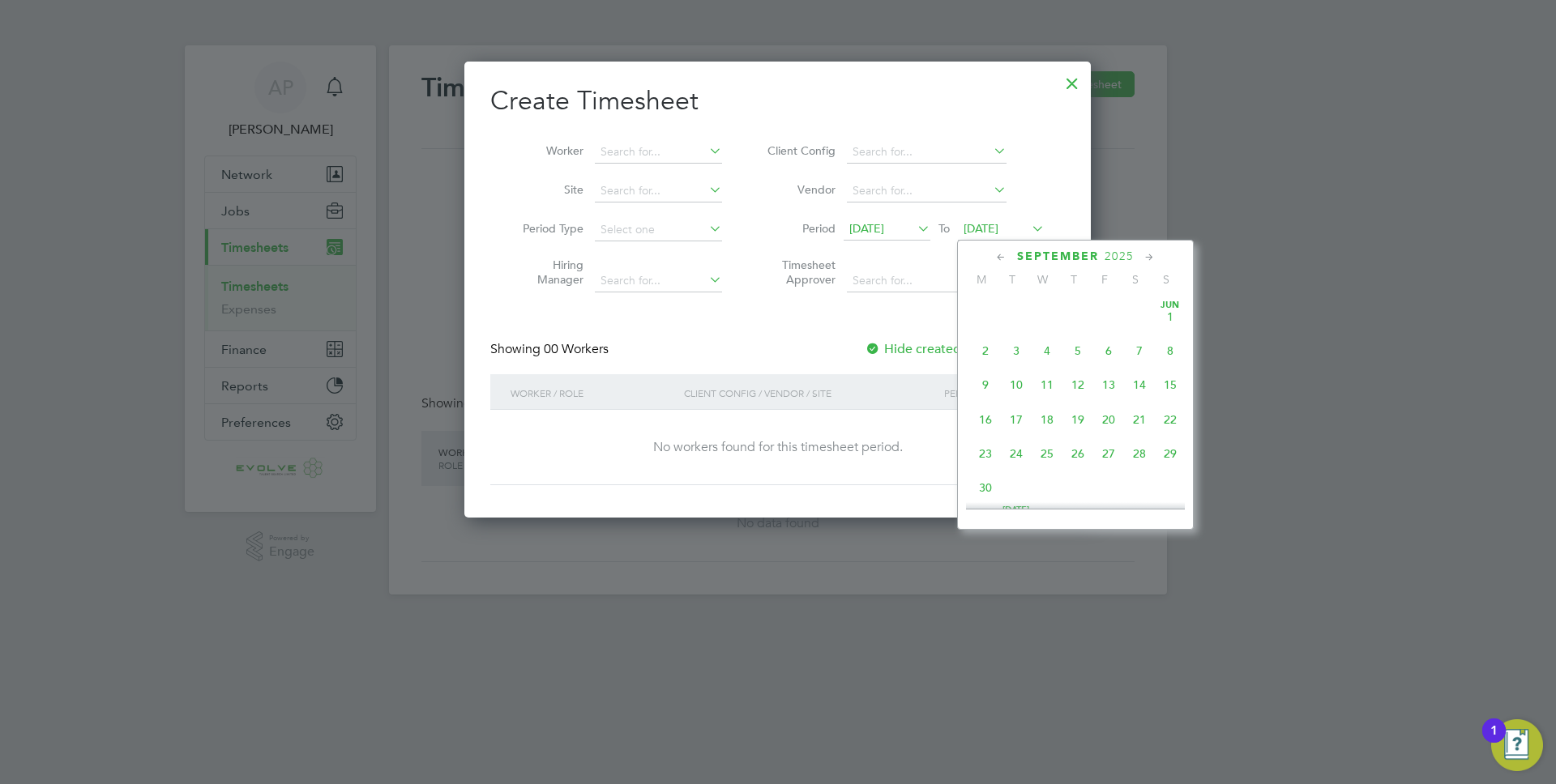
scroll to position [560, 0]
click at [1108, 421] on span "26" at bounding box center [1108, 405] width 30 height 30
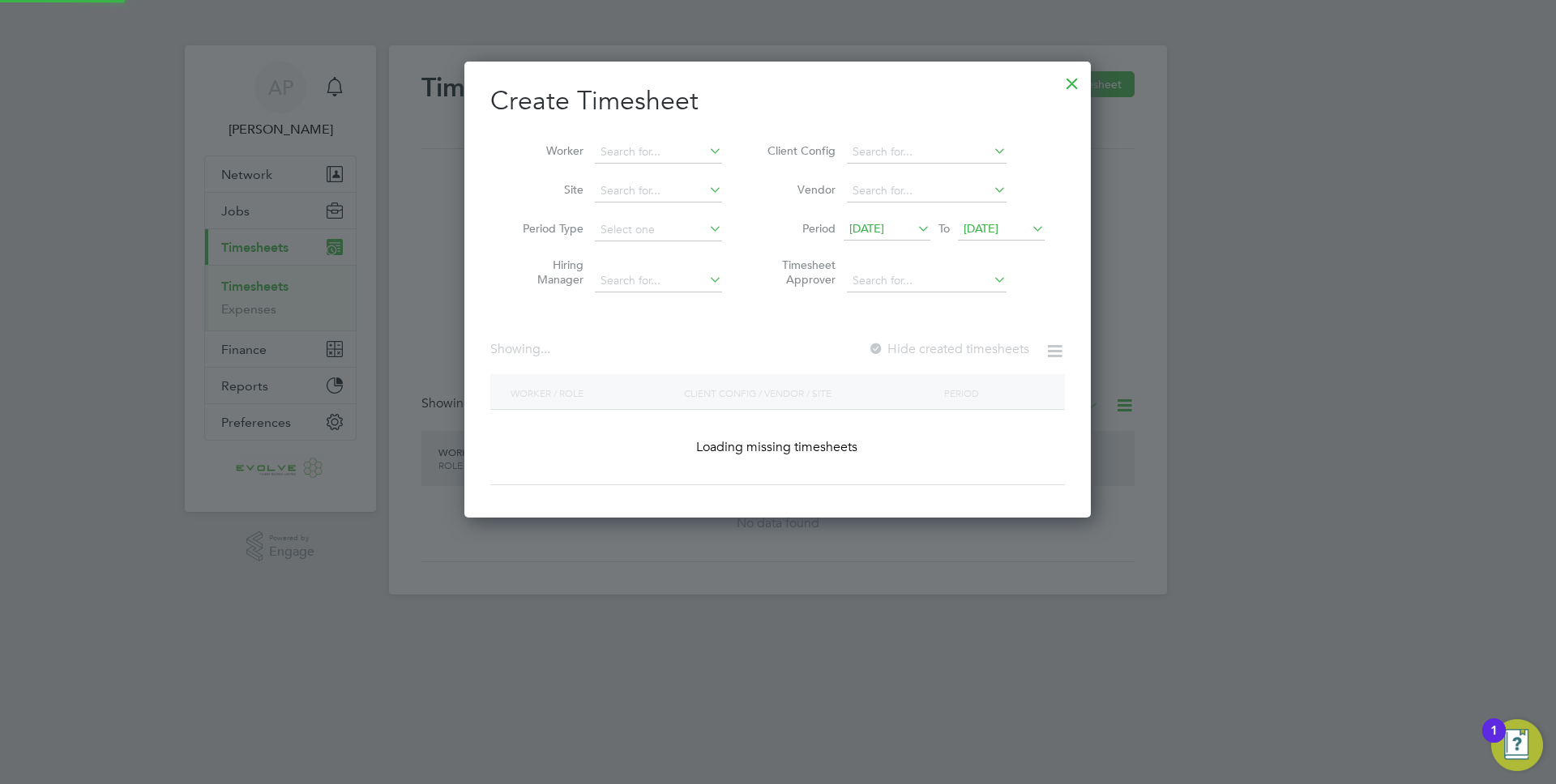
scroll to position [436, 627]
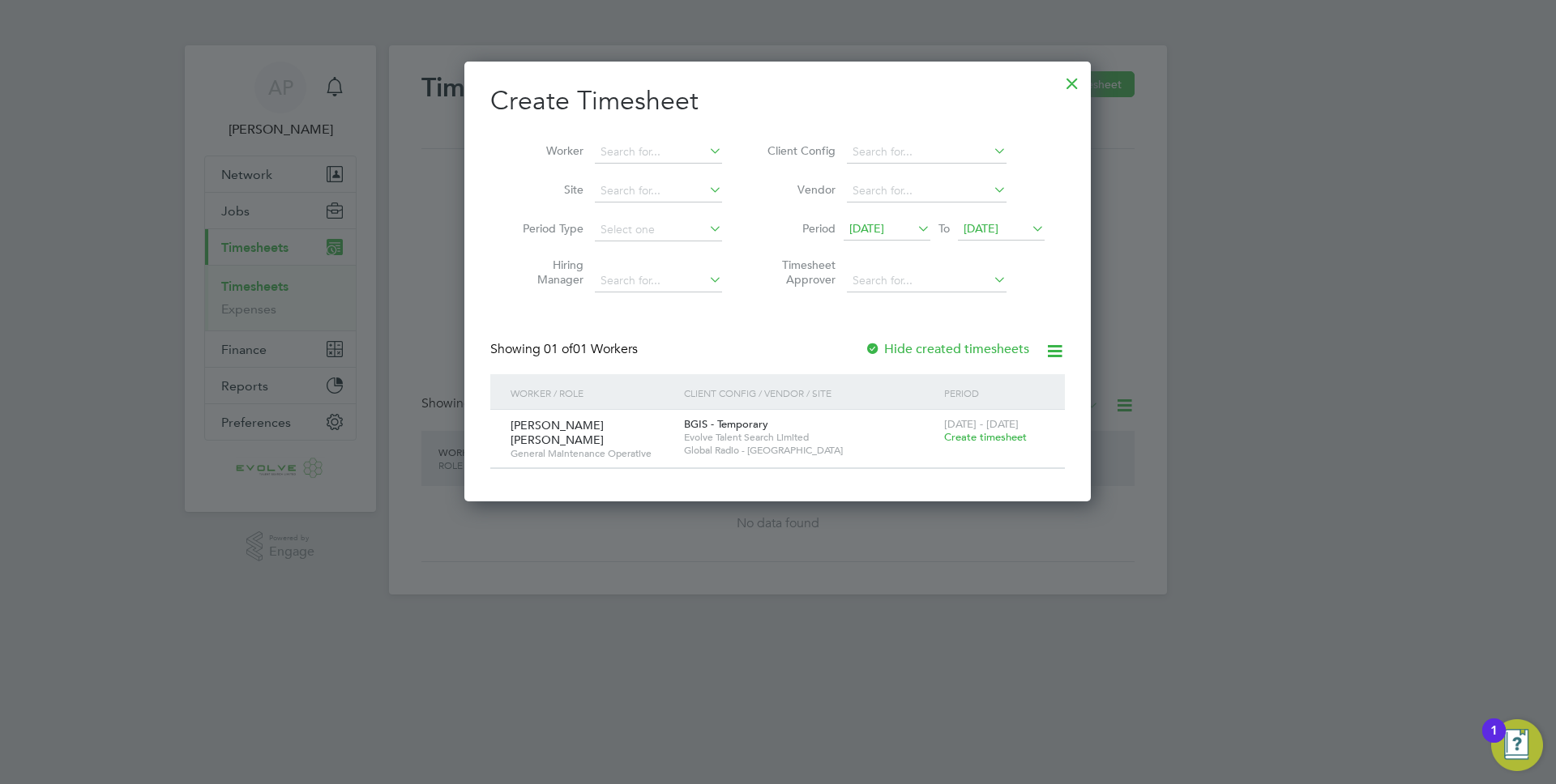
click at [981, 444] on div "[DATE] - [DATE] Create timesheet" at bounding box center [994, 432] width 109 height 44
click at [981, 433] on span "Create timesheet" at bounding box center [985, 436] width 83 height 14
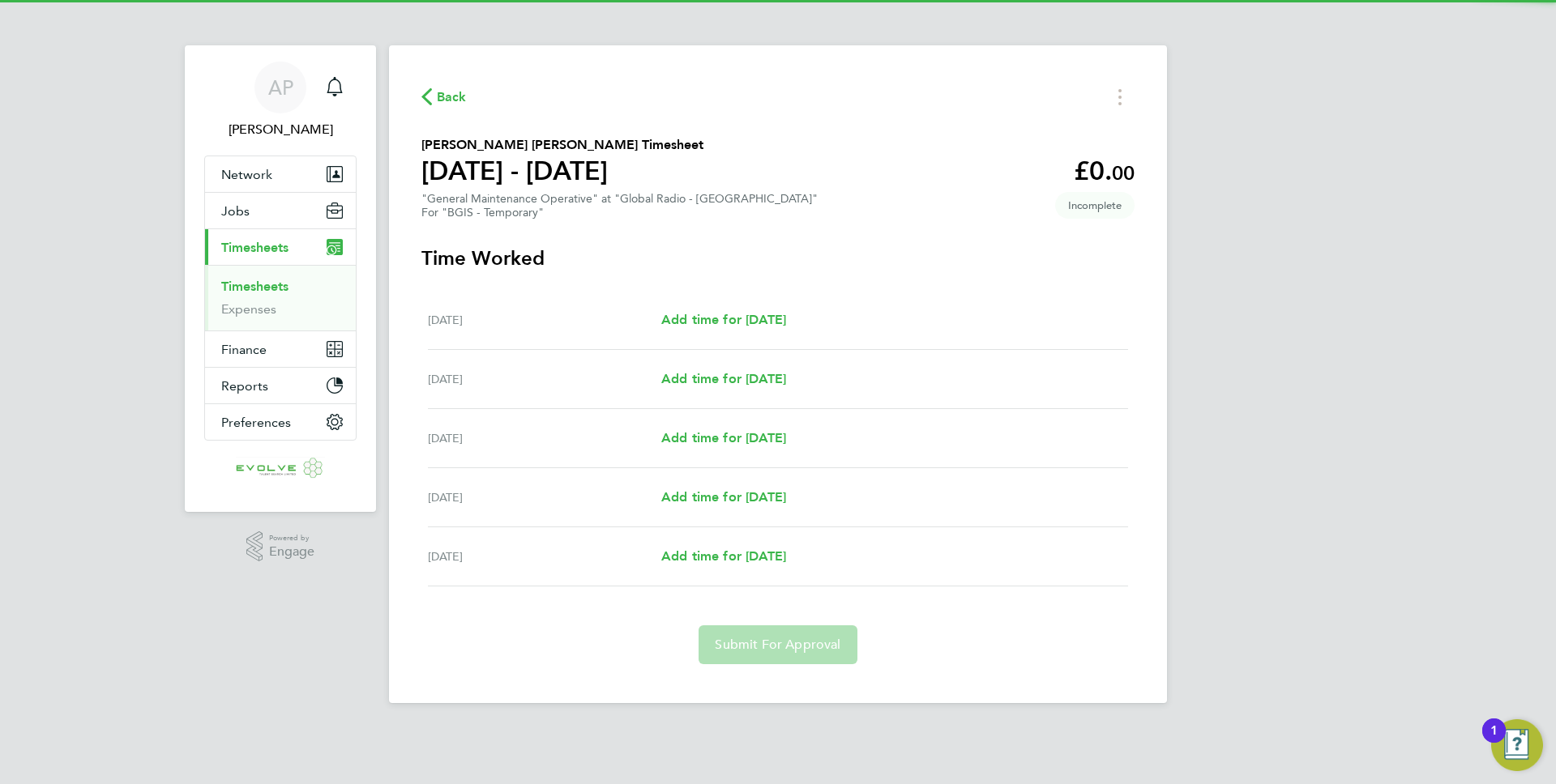
click at [700, 337] on div "[DATE] Add time for [DATE] Add time for [DATE]" at bounding box center [778, 320] width 701 height 59
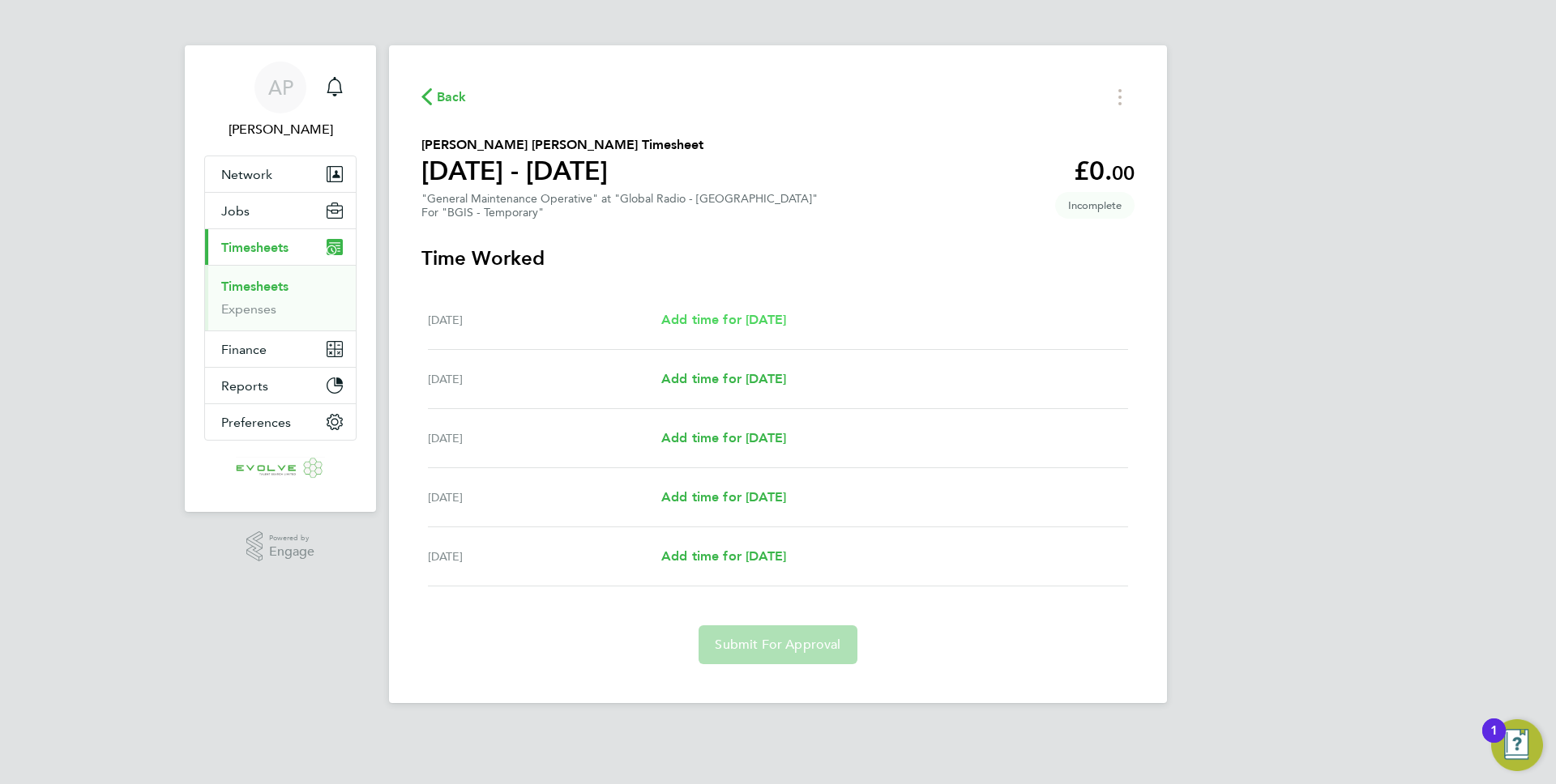
click at [702, 319] on span "Add time for [DATE]" at bounding box center [724, 319] width 125 height 16
select select "60"
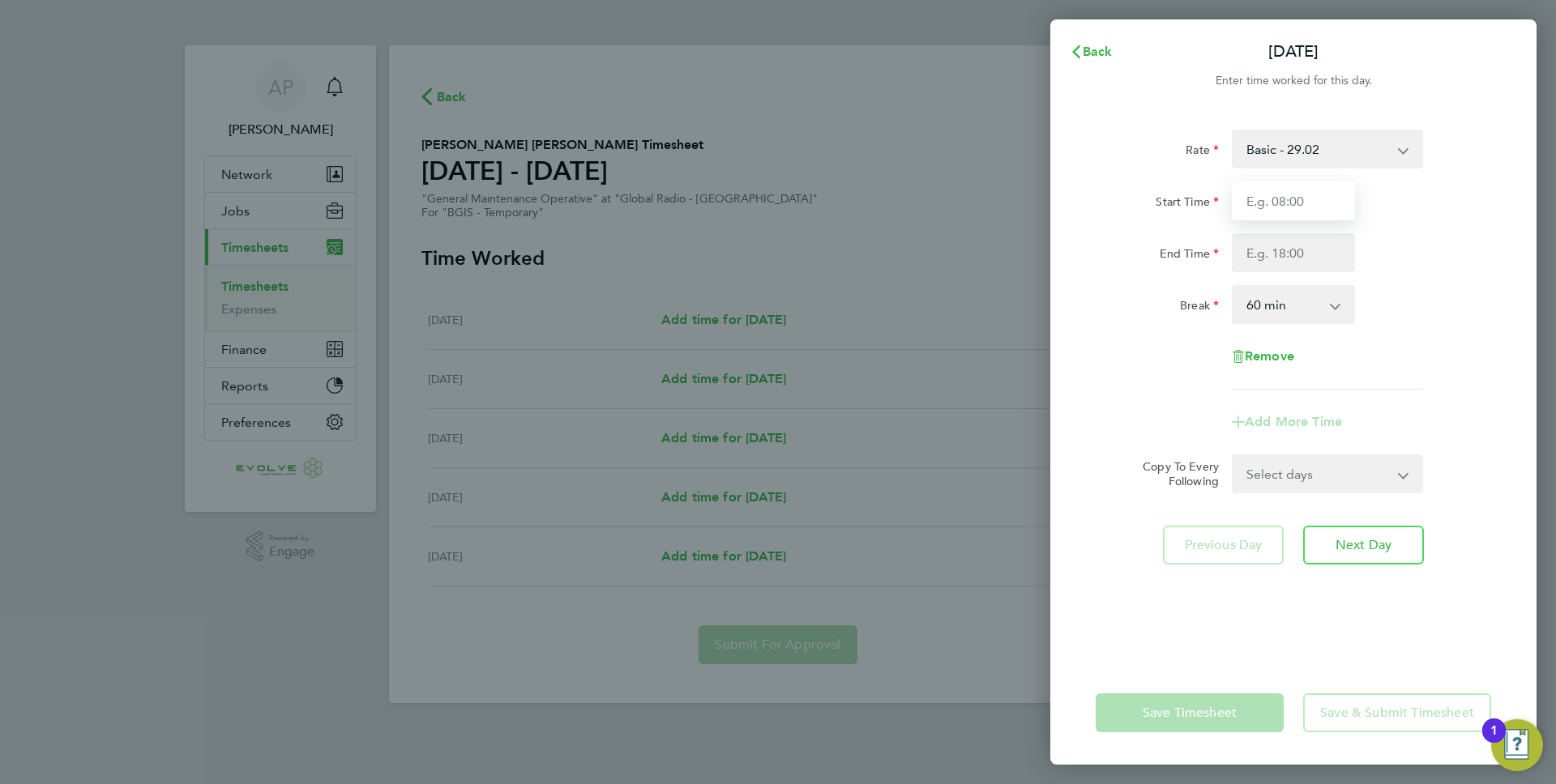
click at [1269, 195] on input "Start Time" at bounding box center [1294, 201] width 123 height 39
type input "08:00"
type input "17:00"
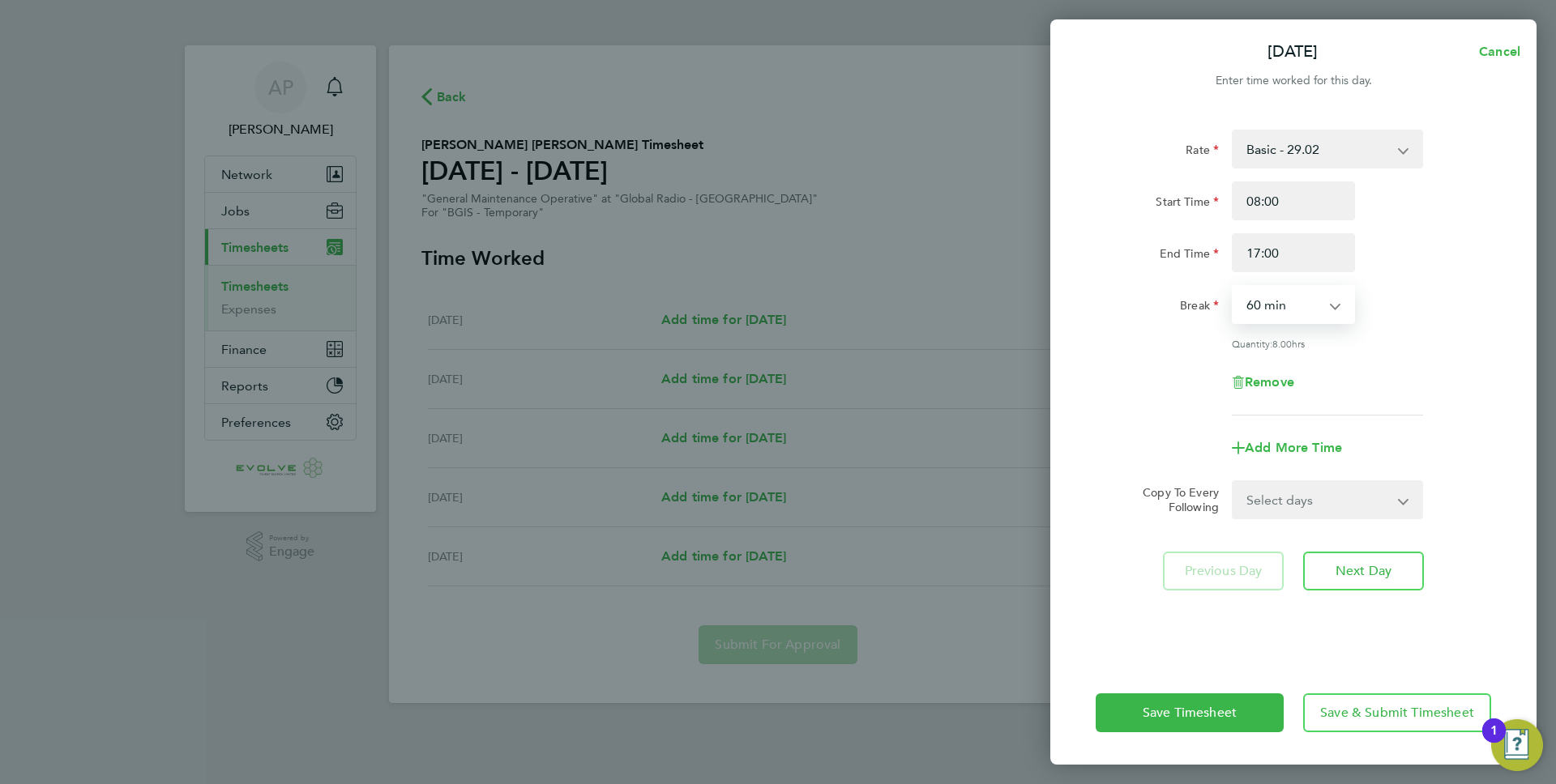
click at [1295, 492] on select "Select days Day [DATE] [DATE] [DATE] [DATE]" at bounding box center [1318, 500] width 170 height 36
select select "DAY"
click at [1234, 482] on select "Select days Day [DATE] [DATE] [DATE] [DATE]" at bounding box center [1318, 500] width 170 height 36
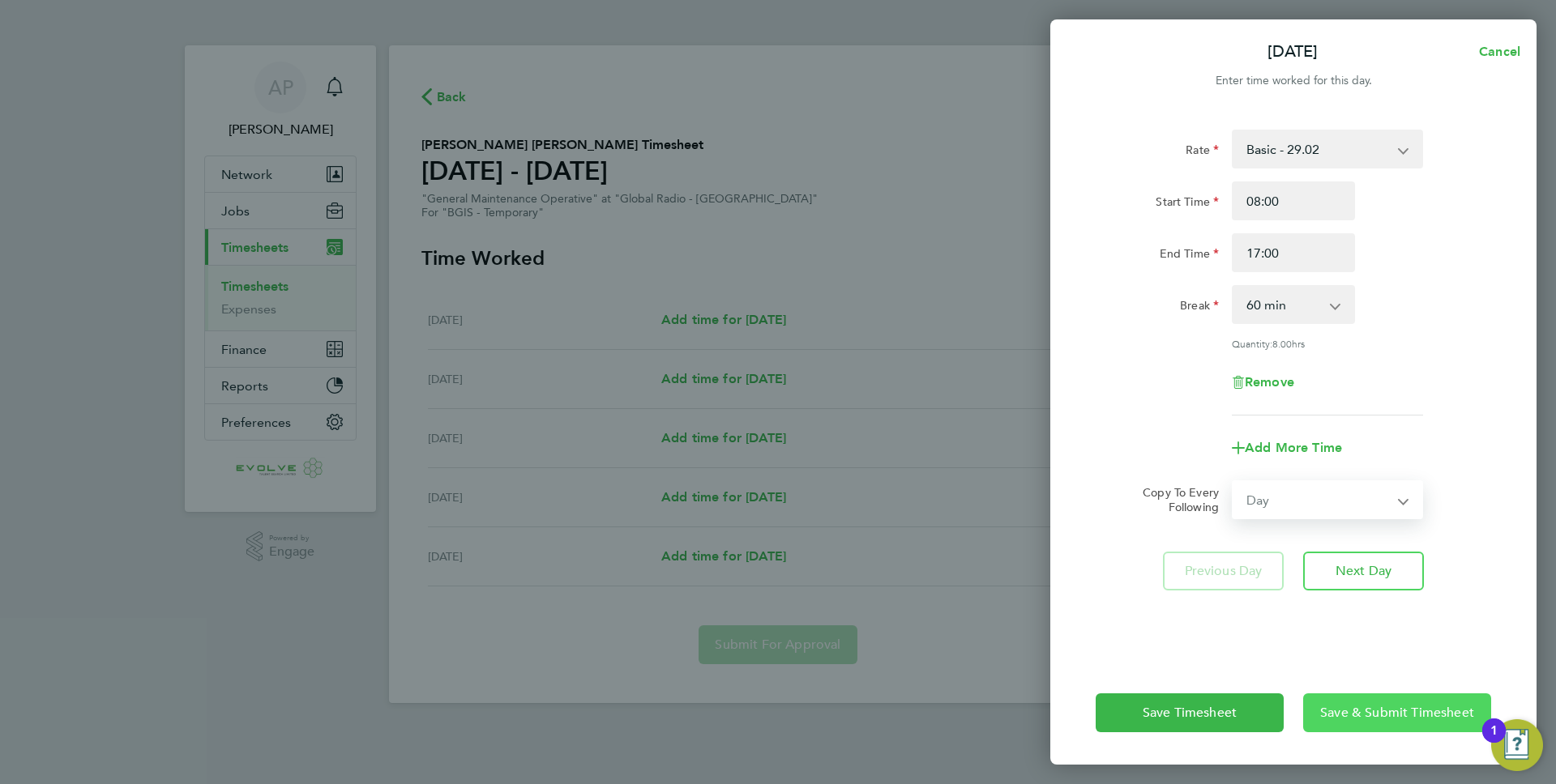
select select "[DATE]"
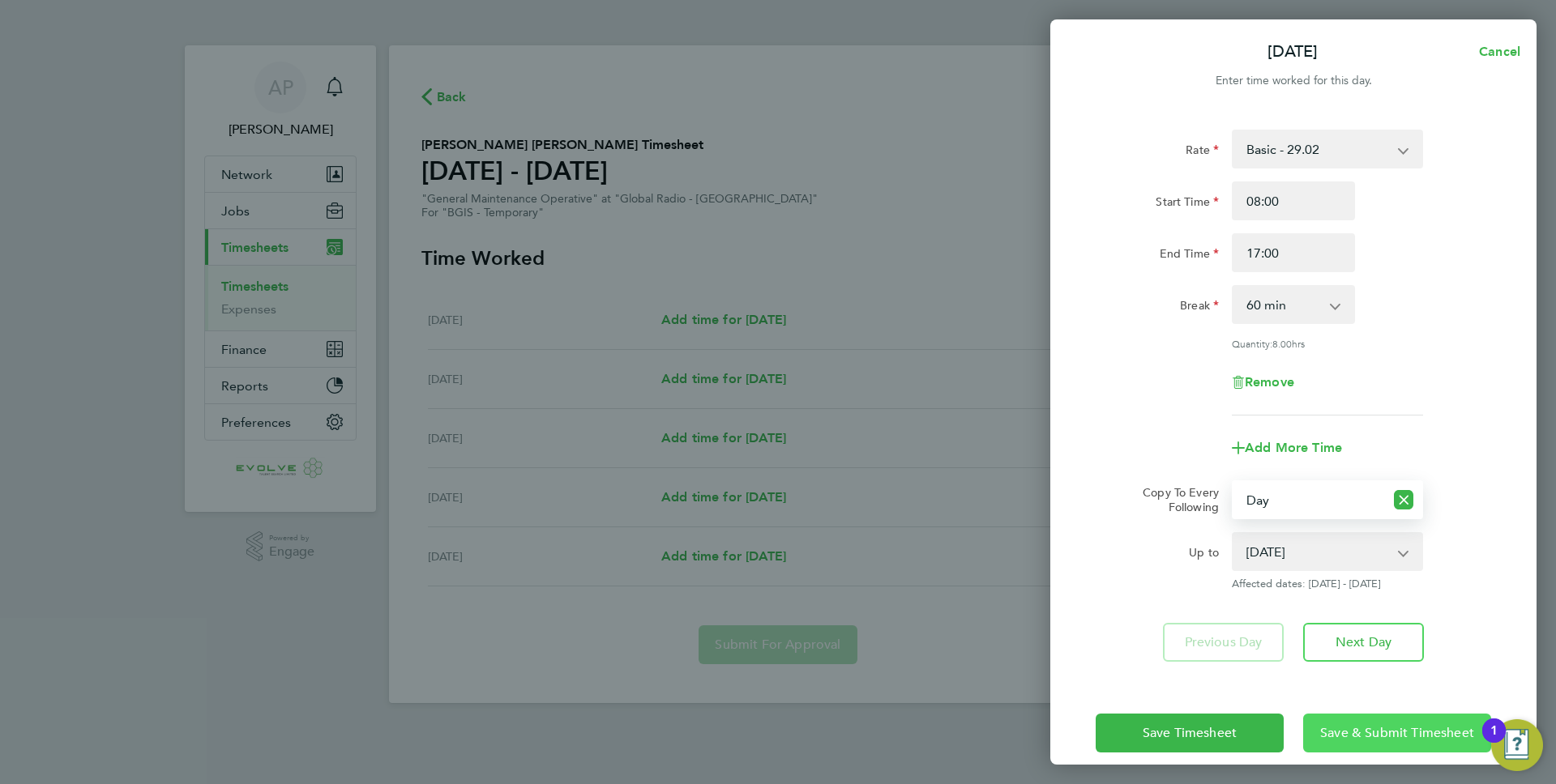
click at [1362, 732] on span "Save & Submit Timesheet" at bounding box center [1397, 733] width 154 height 17
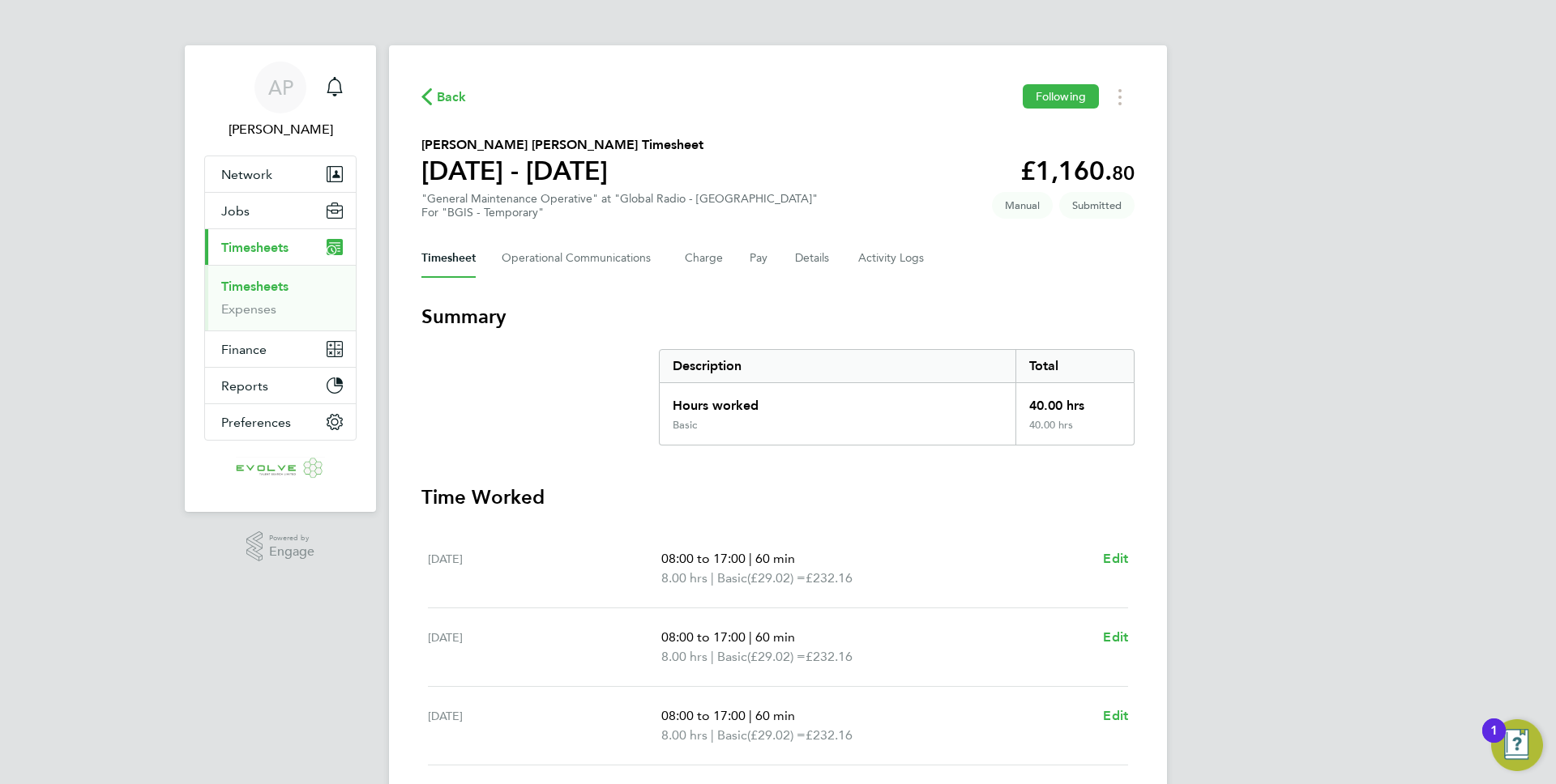
click at [457, 87] on span "Back" at bounding box center [451, 97] width 30 height 19
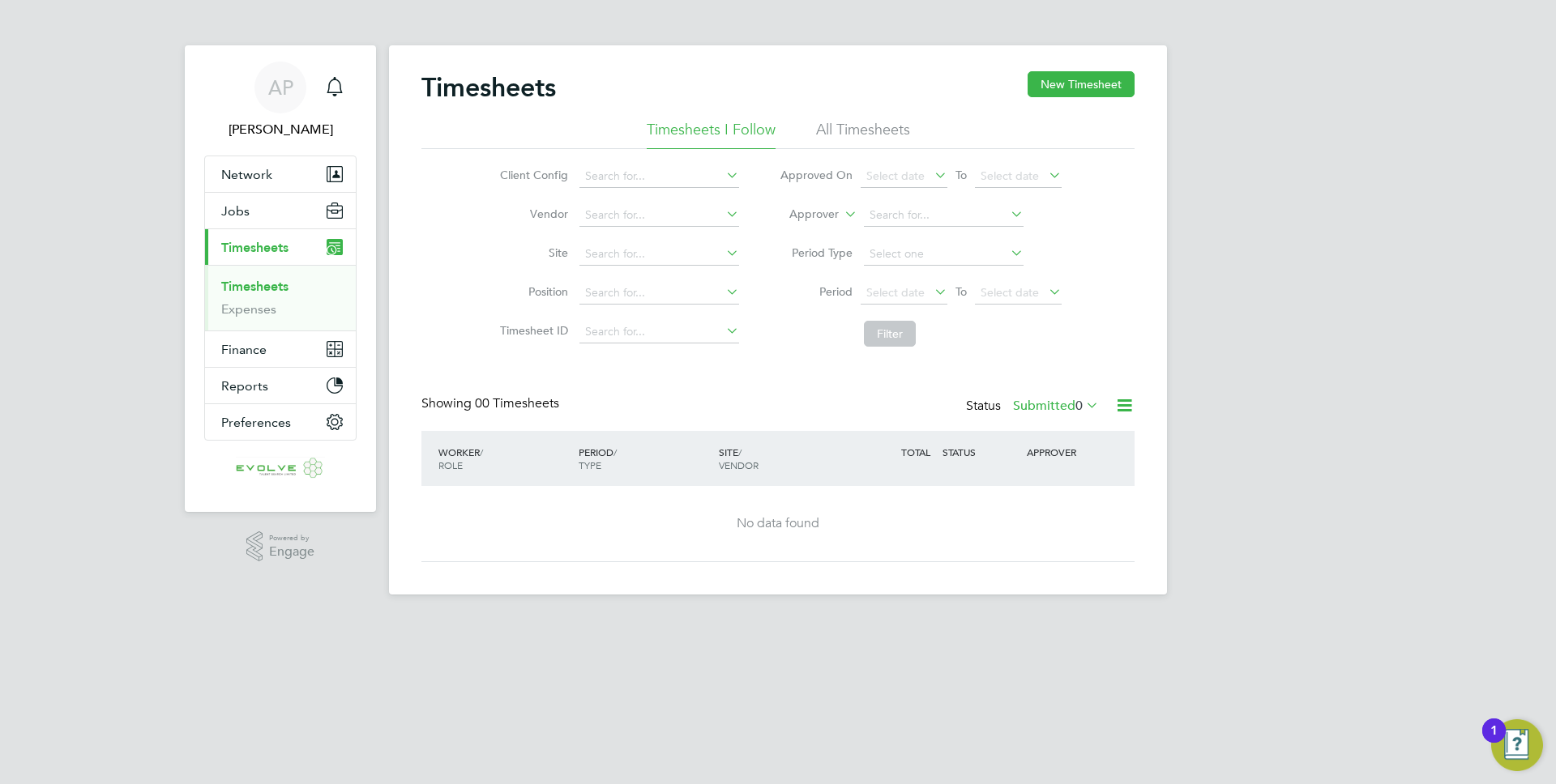
click at [852, 133] on li "All Timesheets" at bounding box center [863, 134] width 94 height 29
click at [735, 131] on li "Timesheets I Follow" at bounding box center [711, 134] width 129 height 29
